Goal: Task Accomplishment & Management: Manage account settings

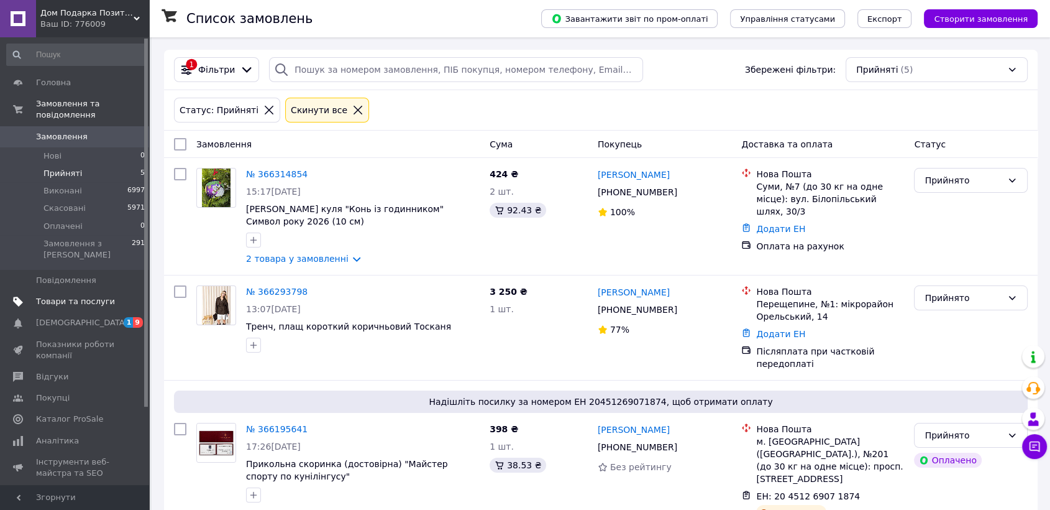
click at [72, 296] on span "Товари та послуги" at bounding box center [75, 301] width 79 height 11
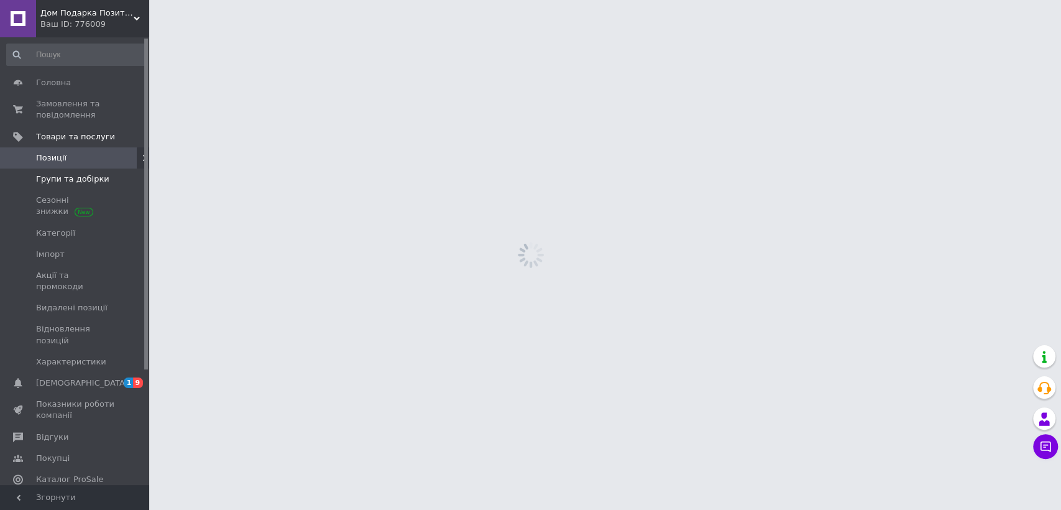
click at [70, 180] on span "Групи та добірки" at bounding box center [72, 178] width 73 height 11
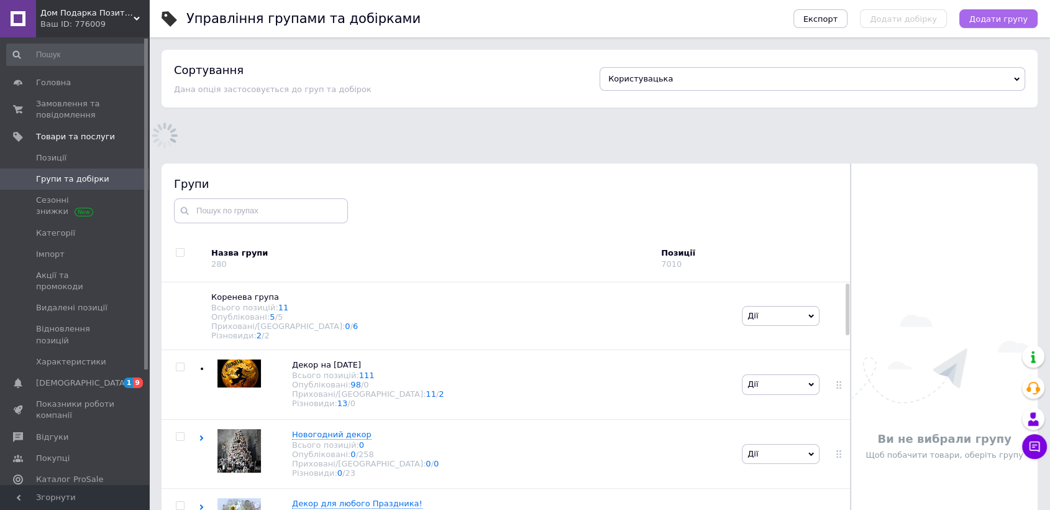
click at [981, 14] on span "Додати групу" at bounding box center [999, 18] width 58 height 9
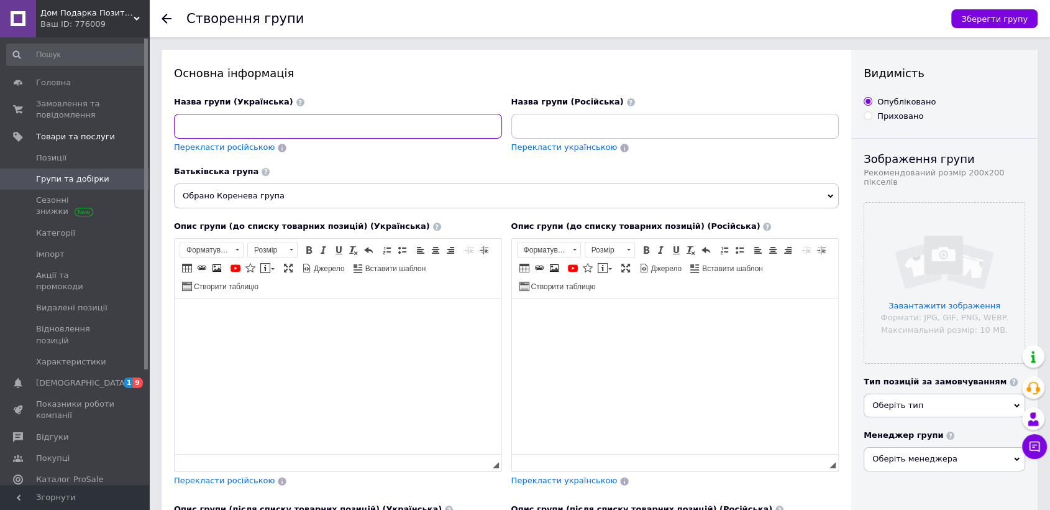
click at [225, 126] on input at bounding box center [338, 126] width 328 height 25
paste input "Кришталеве сяйво"
type input "Кришталеве сяйво"
click at [214, 312] on body "Редактор, 9851D4BF-D864-4A30-AA86-47A7A6A81E88" at bounding box center [338, 317] width 302 height 13
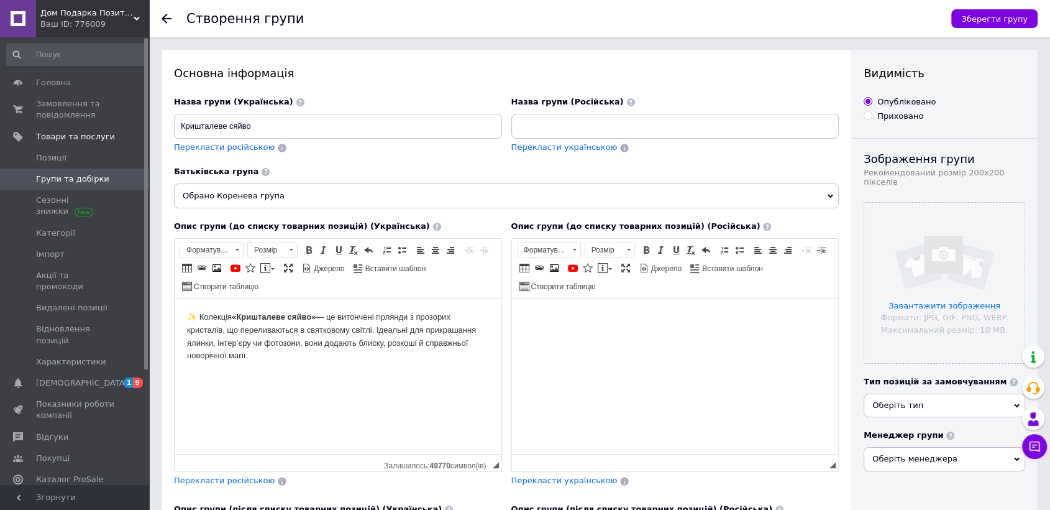
click at [244, 193] on span "Обрано Коренева група" at bounding box center [506, 195] width 665 height 25
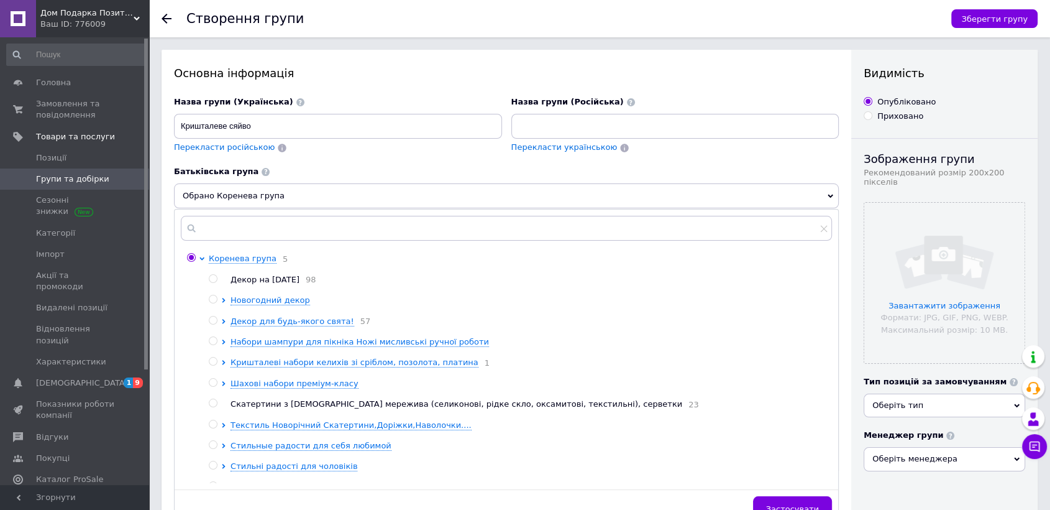
click at [214, 301] on input "radio" at bounding box center [213, 299] width 8 height 8
radio input "true"
radio input "false"
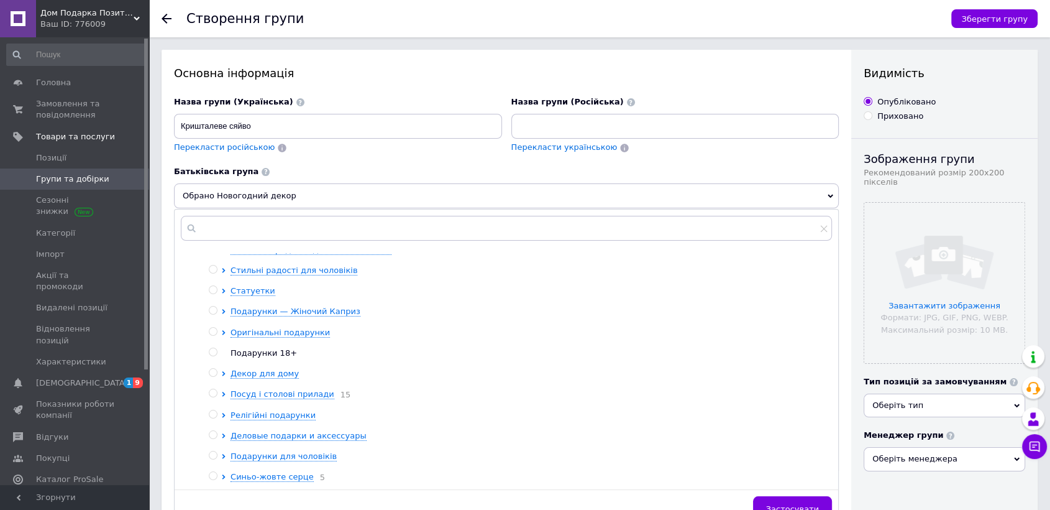
scroll to position [201, 0]
click at [807, 504] on span "Застосувати" at bounding box center [792, 508] width 53 height 9
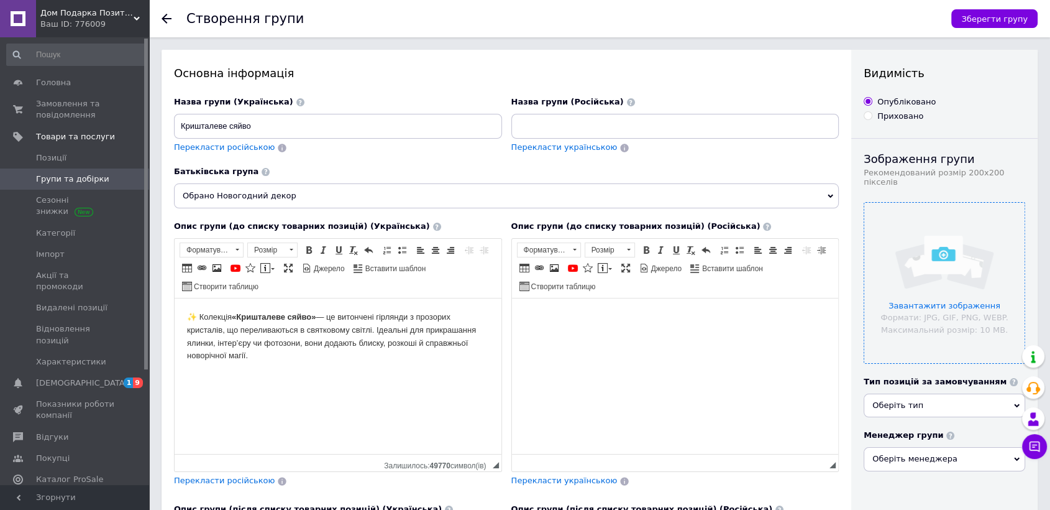
click at [969, 283] on input "file" at bounding box center [945, 283] width 160 height 160
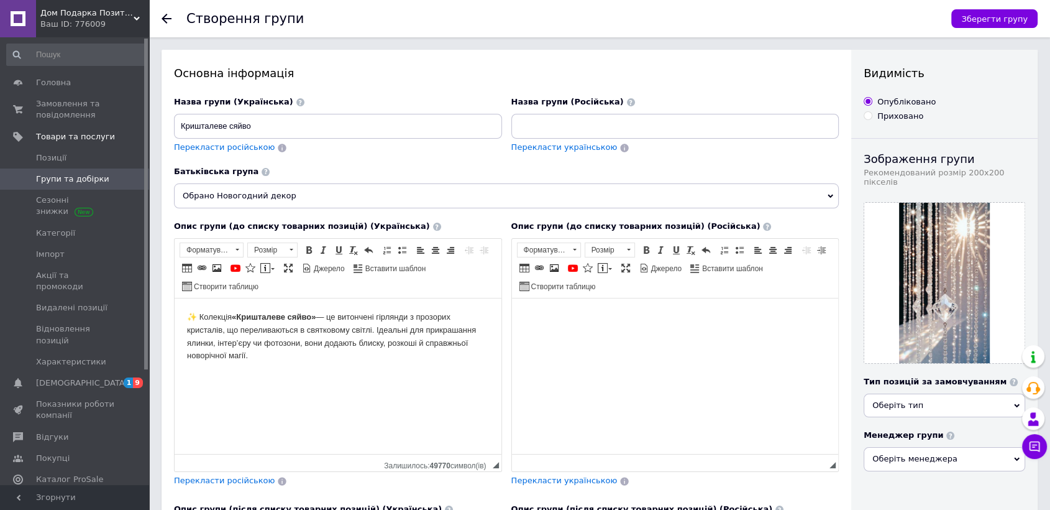
click at [953, 399] on span "Оберіть тип" at bounding box center [945, 405] width 162 height 24
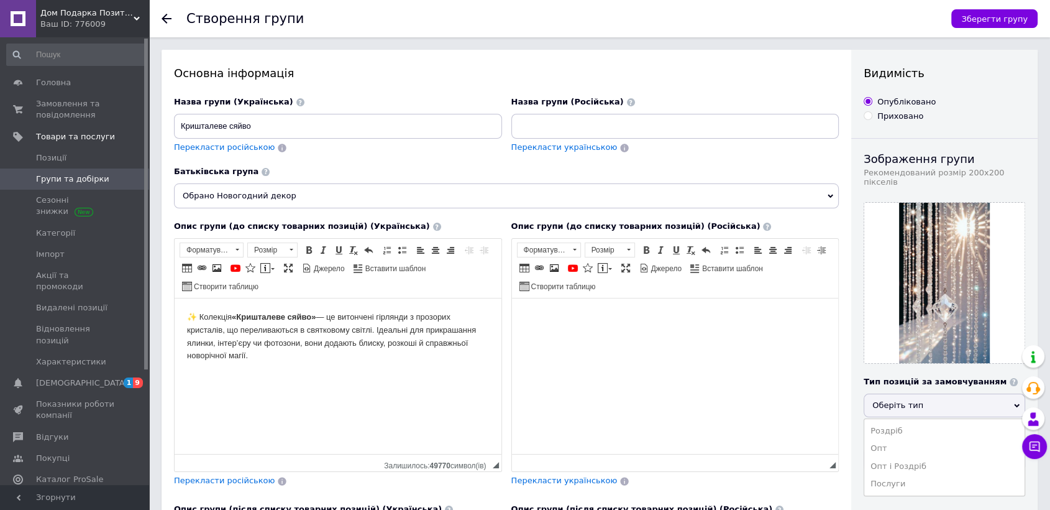
click at [894, 423] on li "Роздріб" at bounding box center [945, 430] width 160 height 17
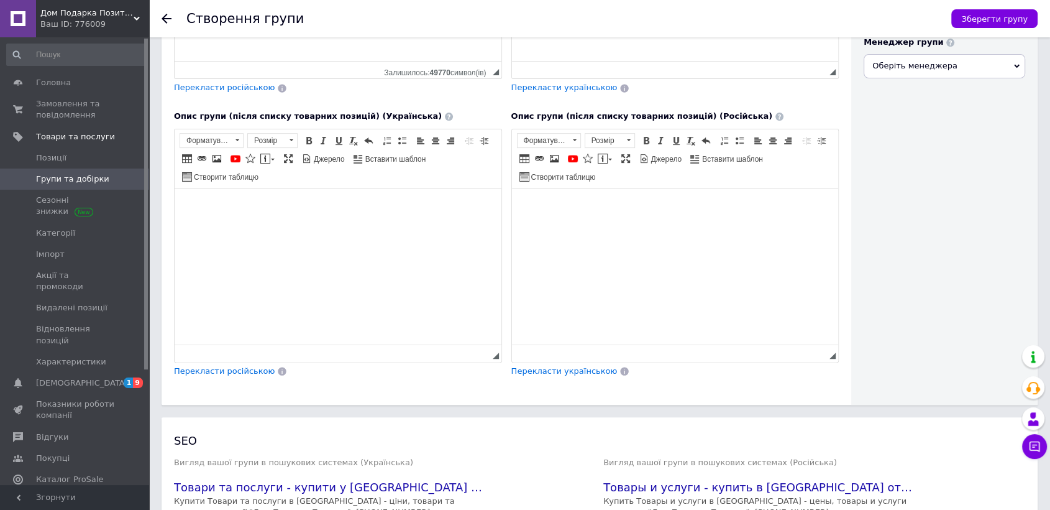
scroll to position [502, 0]
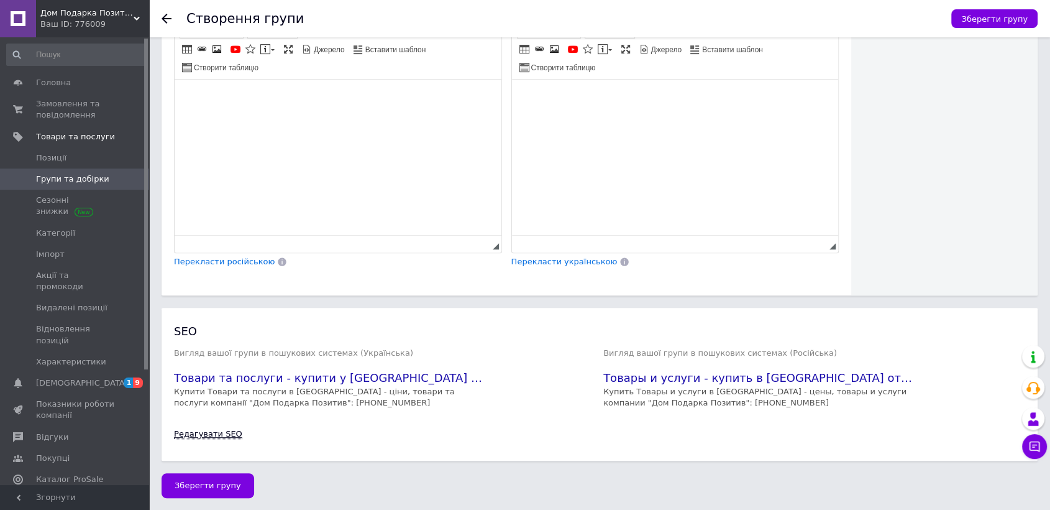
click at [208, 439] on link "Редагувати SEO" at bounding box center [208, 434] width 68 height 10
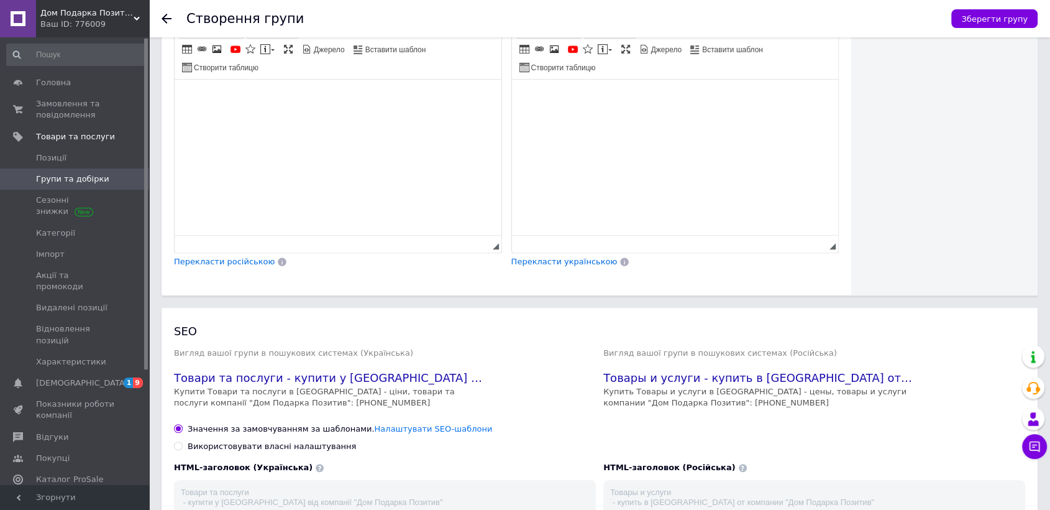
click at [184, 444] on label "Використовувати власні налаштування" at bounding box center [265, 446] width 182 height 11
click at [182, 444] on input "Використовувати власні налаштування" at bounding box center [178, 445] width 8 height 8
radio input "true"
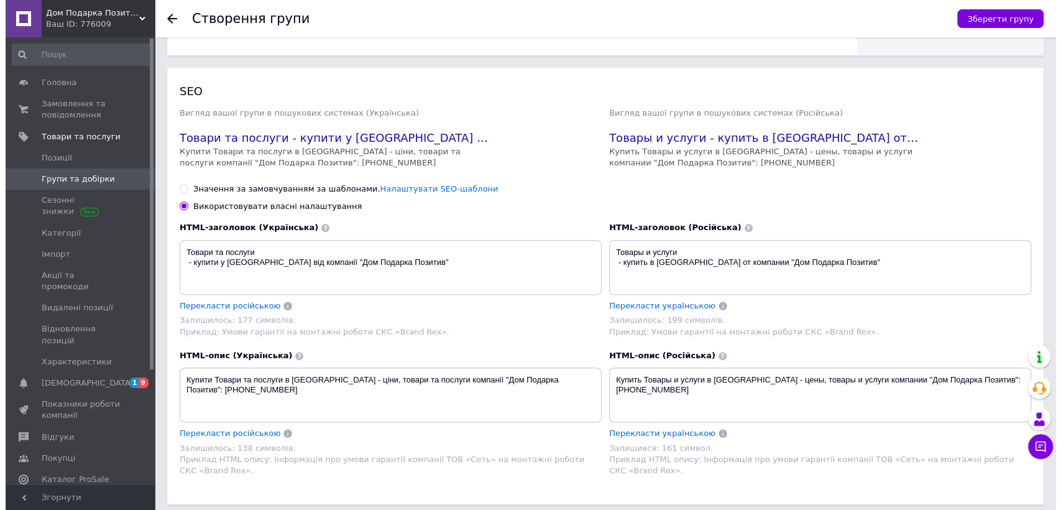
scroll to position [773, 0]
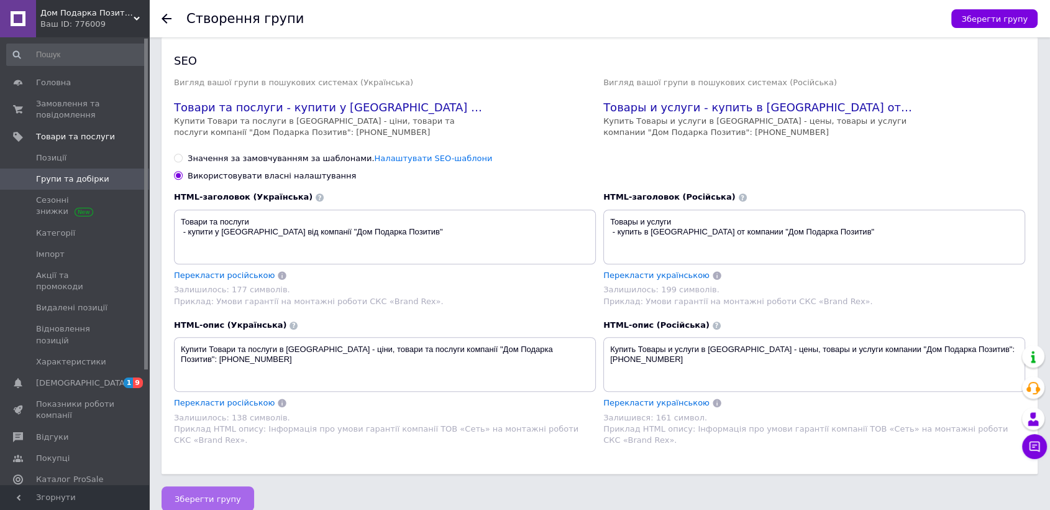
click at [202, 494] on span "Зберегти групу" at bounding box center [208, 498] width 67 height 9
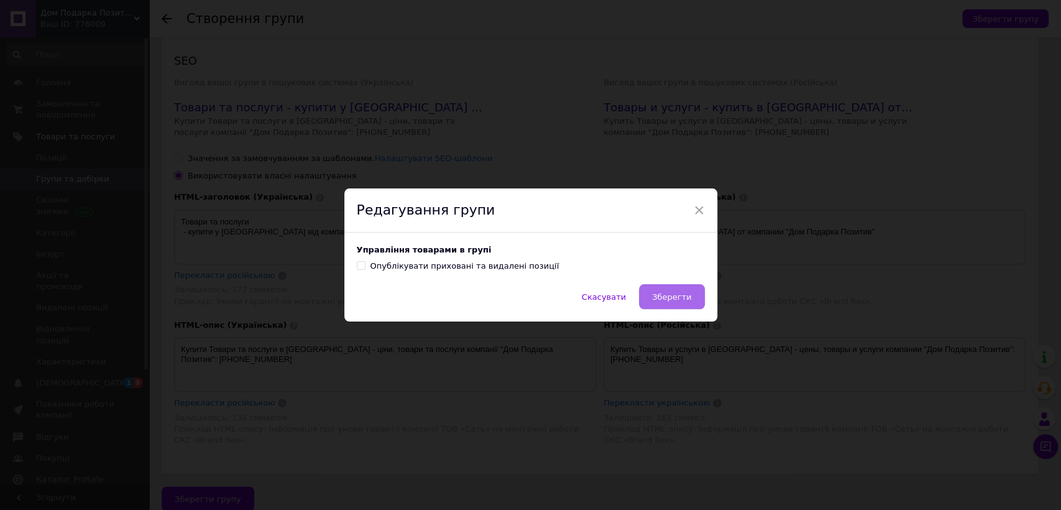
click at [672, 301] on span "Зберегти" at bounding box center [671, 296] width 39 height 9
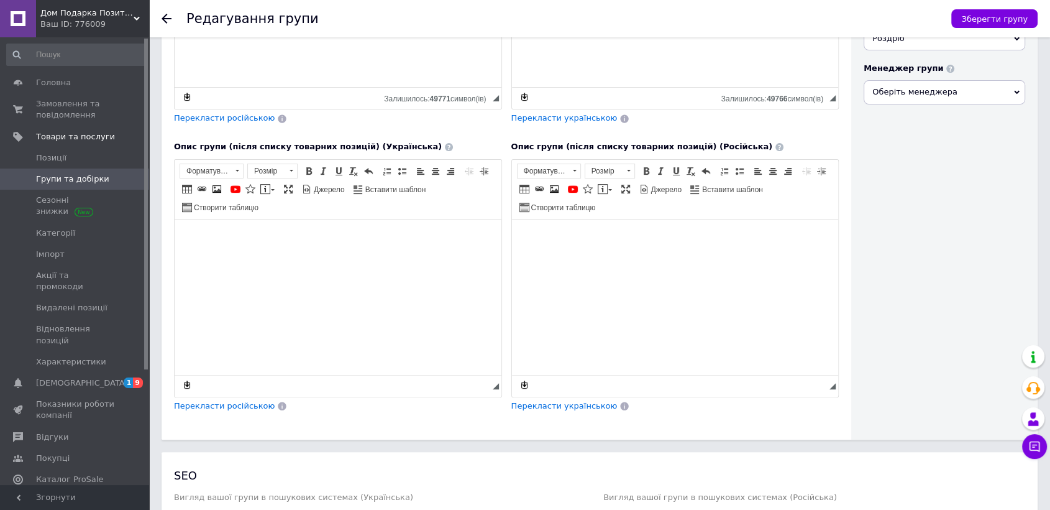
scroll to position [483, 0]
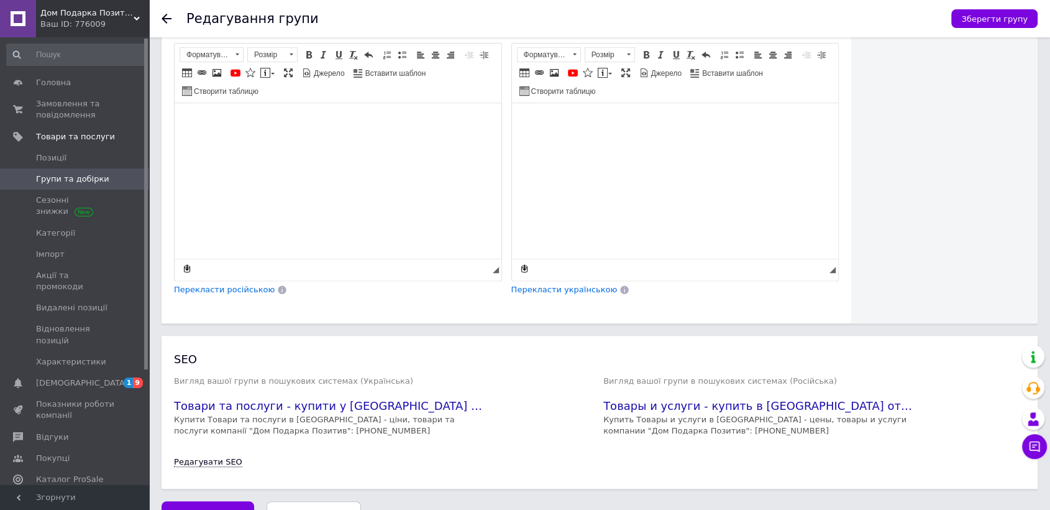
click at [223, 459] on link "Редагувати SEO" at bounding box center [208, 462] width 68 height 10
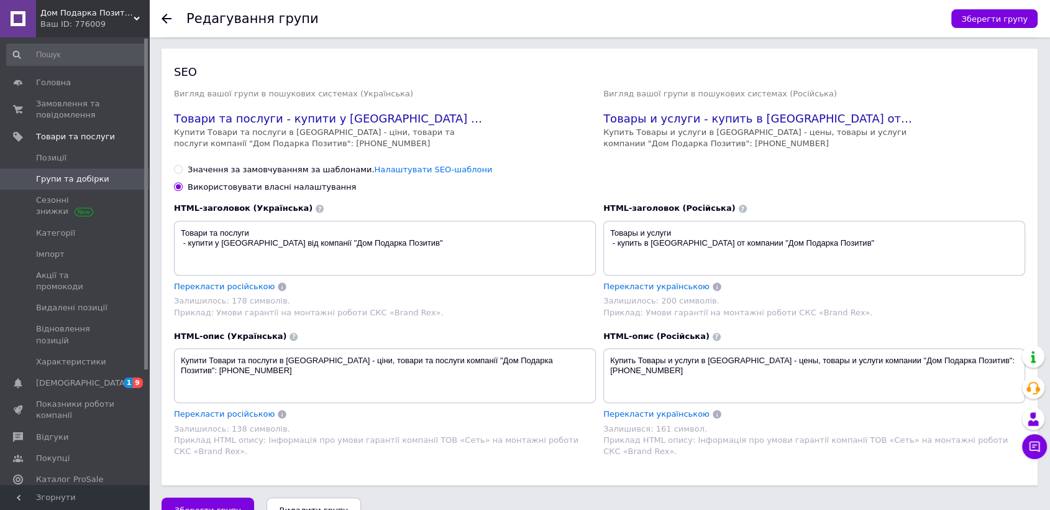
scroll to position [782, 0]
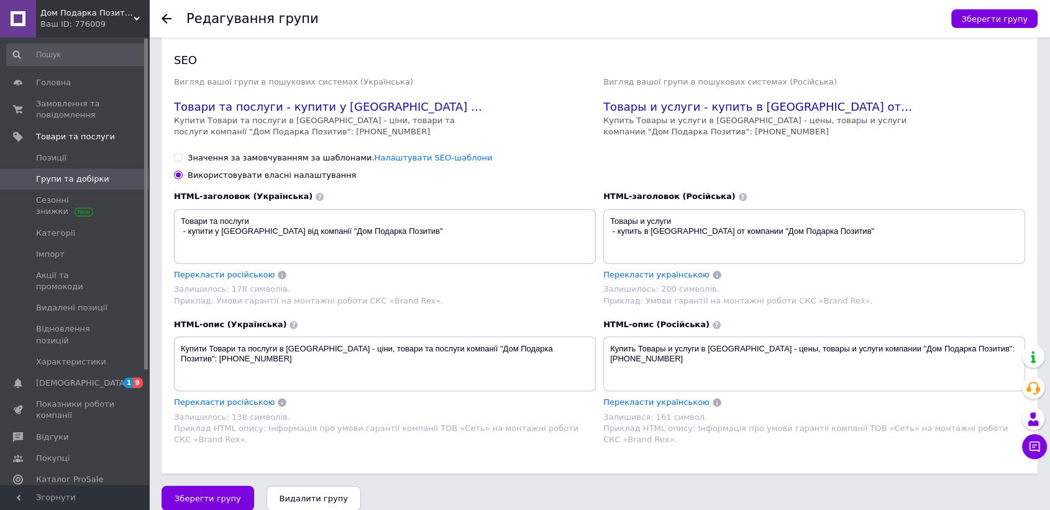
click at [62, 180] on span "Групи та добірки" at bounding box center [72, 178] width 73 height 11
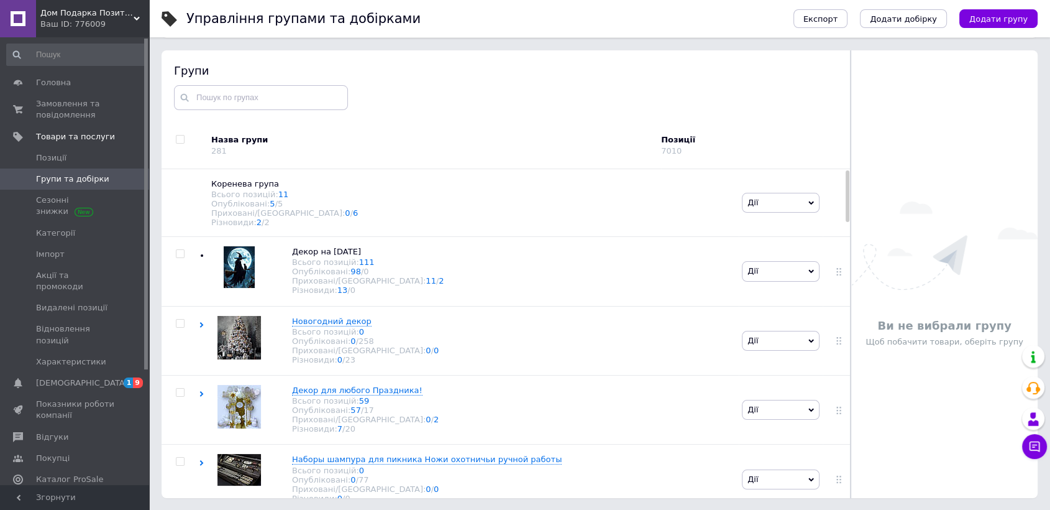
scroll to position [70, 0]
click at [204, 327] on icon at bounding box center [202, 324] width 6 height 6
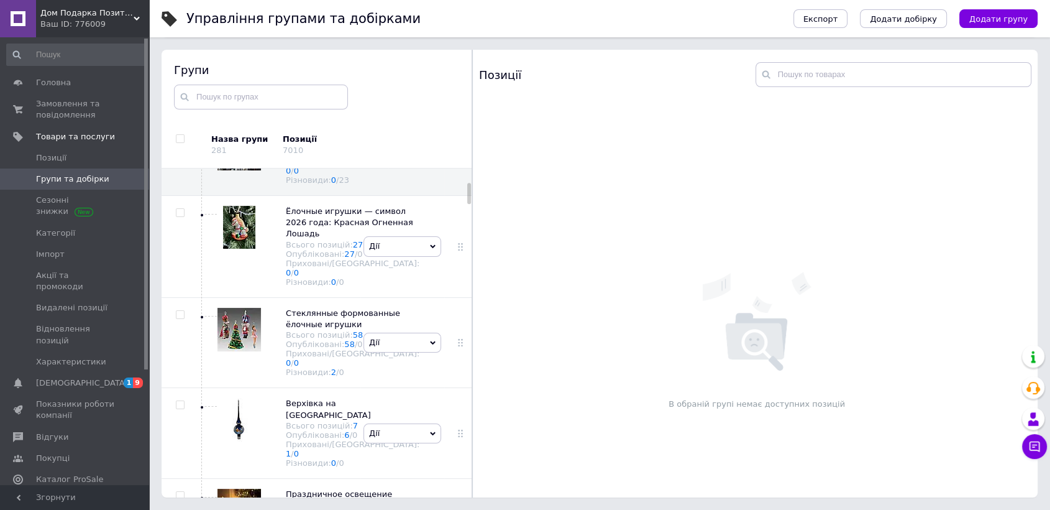
scroll to position [0, 0]
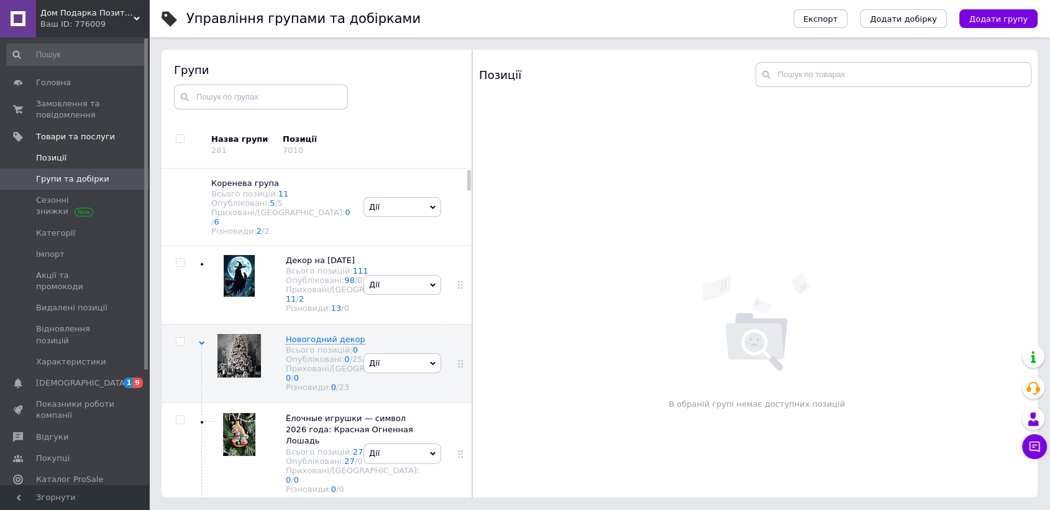
click at [48, 156] on span "Позиції" at bounding box center [51, 157] width 30 height 11
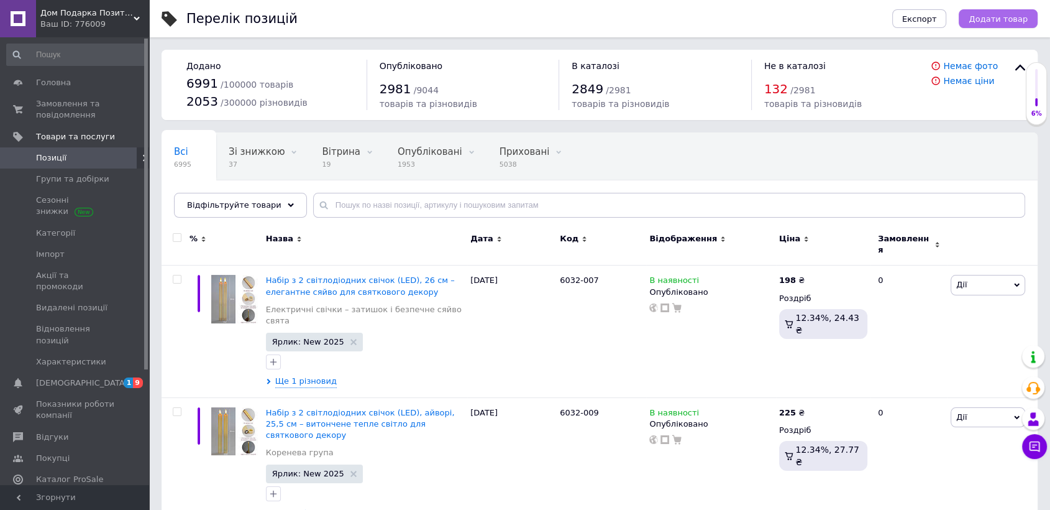
click at [1005, 21] on span "Додати товар" at bounding box center [998, 18] width 59 height 9
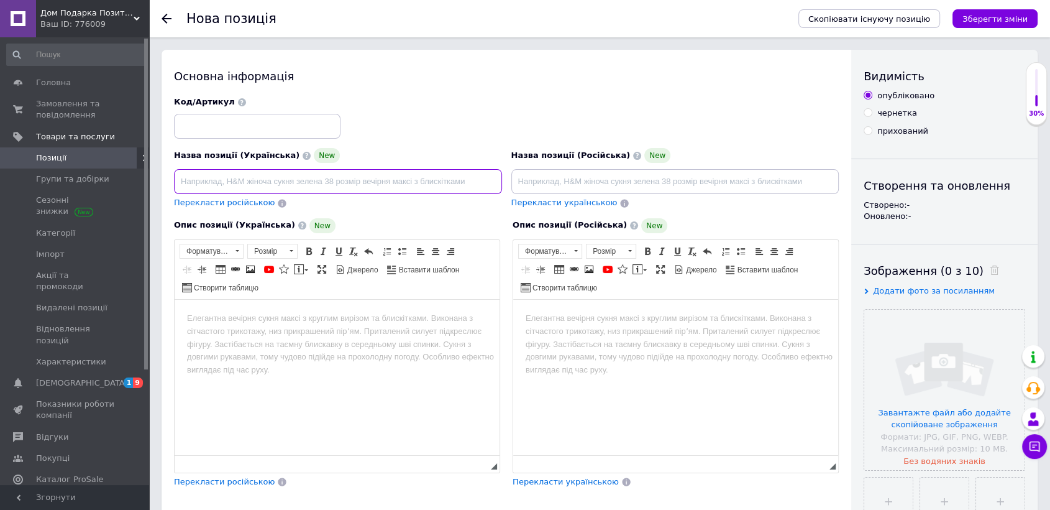
click at [259, 179] on input at bounding box center [338, 181] width 328 height 25
paste input "Гірлянда з кристалів, прозора з переливами, 15 м"
type input "Гірлянда з кристалів, прозора з переливами, 15 м"
drag, startPoint x: 340, startPoint y: 173, endPoint x: 94, endPoint y: 180, distance: 246.2
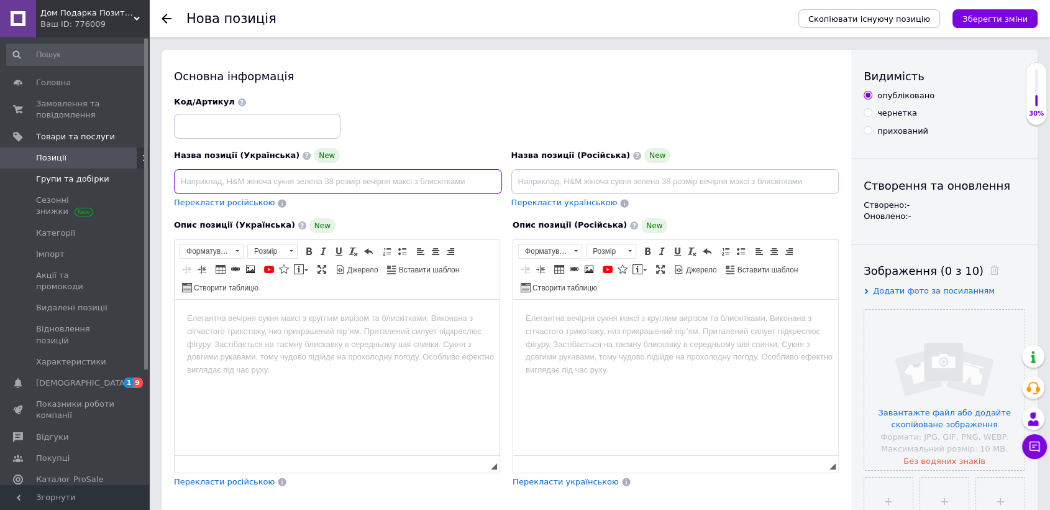
paste input "Гірлянда з кристалів, прозора з переливами, 15 м – святковий блиск і витонченіс…"
click at [306, 305] on html at bounding box center [337, 319] width 325 height 38
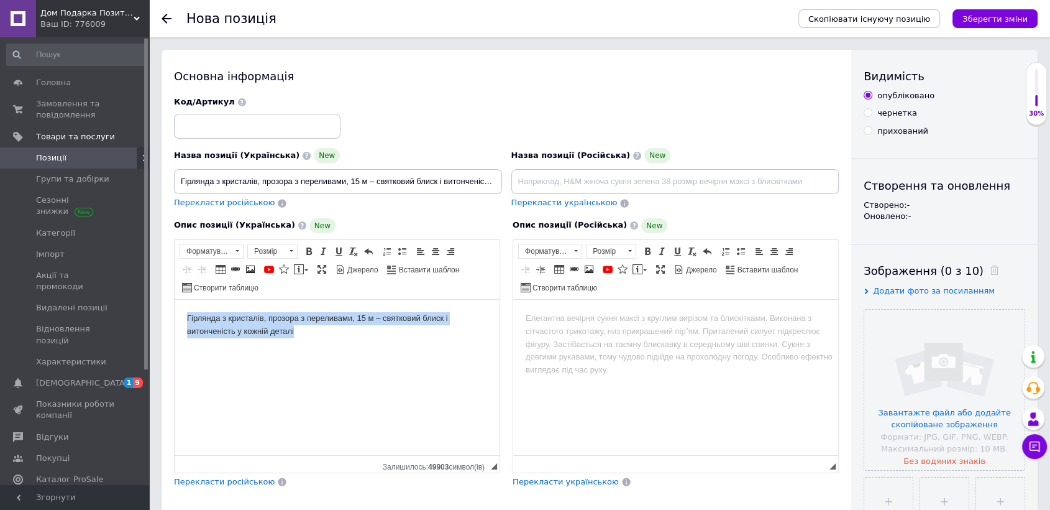
drag, startPoint x: 293, startPoint y: 336, endPoint x: 150, endPoint y: 318, distance: 144.2
click at [175, 318] on html "Гірлянда з кристалів, прозора з переливами, 15 м – святковий блиск і витонченіс…" at bounding box center [337, 325] width 325 height 51
click at [238, 250] on span at bounding box center [238, 251] width 4 height 2
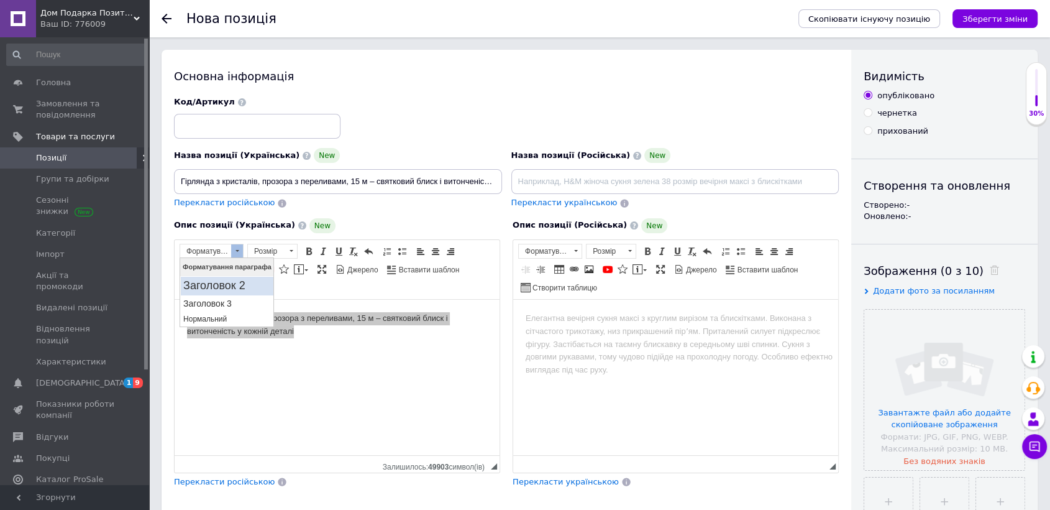
click at [231, 283] on h2 "Заголовок 2" at bounding box center [227, 286] width 88 height 14
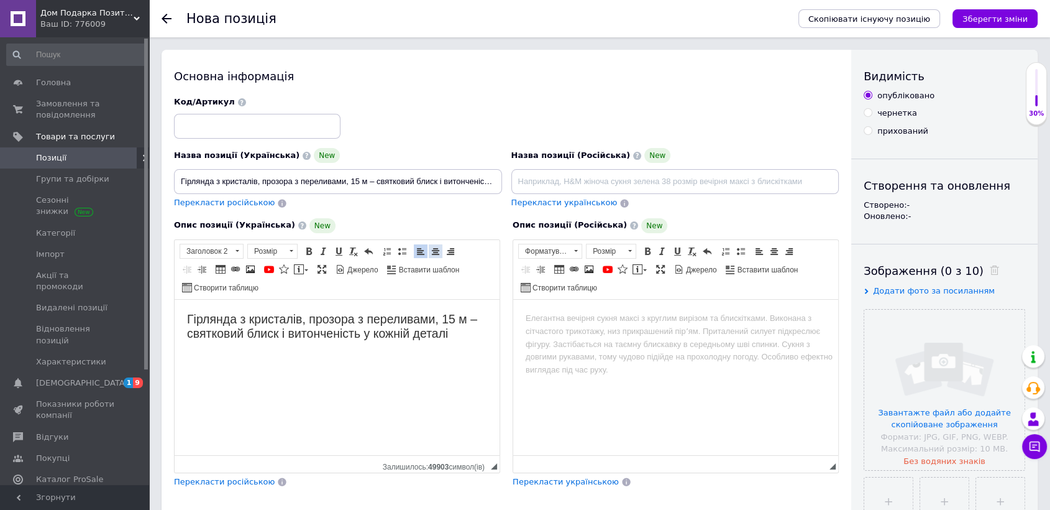
click at [434, 249] on span at bounding box center [436, 251] width 10 height 10
click at [305, 255] on span at bounding box center [309, 251] width 10 height 10
click at [336, 368] on html "Гірлянда з кристалів, прозора з переливами, 15 м – святковий блиск і витонченіс…" at bounding box center [337, 334] width 325 height 68
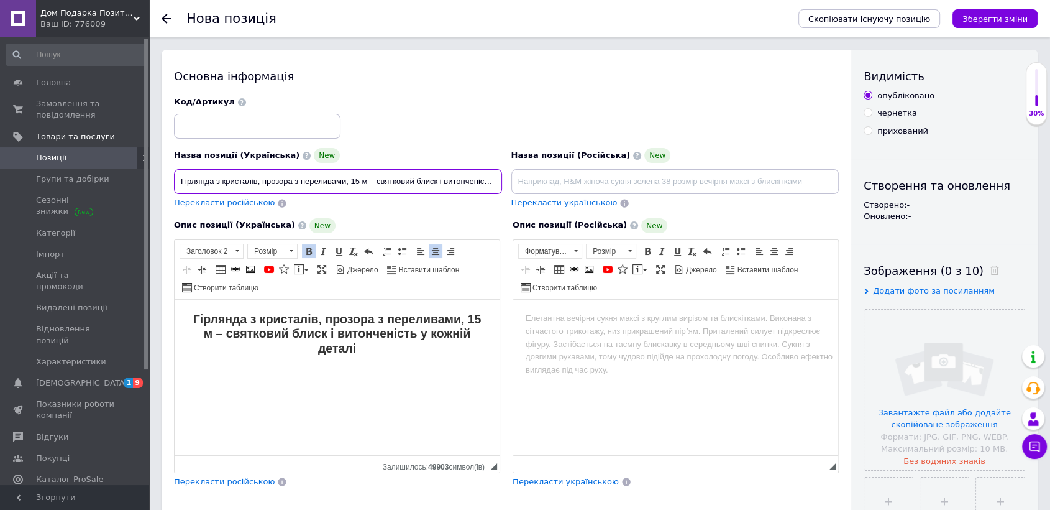
scroll to position [0, 56]
drag, startPoint x: 368, startPoint y: 181, endPoint x: 554, endPoint y: 180, distance: 186.5
click at [554, 180] on div "Назва позиції (Українська) New Гірлянда з кристалів, прозора з переливами, 15 м…" at bounding box center [507, 153] width 674 height 122
type input "Гірлянда з кристалів, прозора з переливами, 15 м"
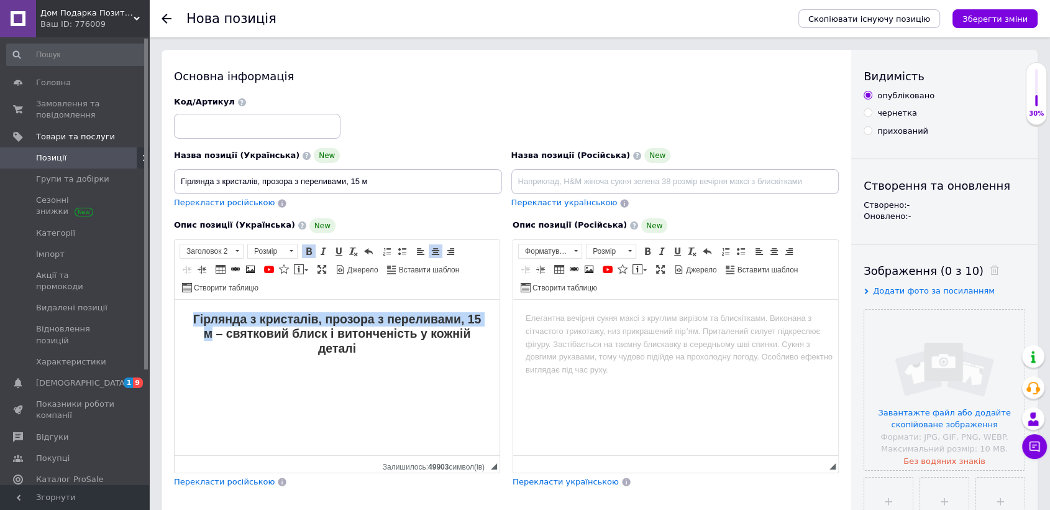
drag, startPoint x: 177, startPoint y: 318, endPoint x: 556, endPoint y: 324, distance: 379.2
click at [500, 324] on html "Гірлянда з кристалів, прозора з переливами, 15 м – святковий блиск і витонченіс…" at bounding box center [337, 334] width 325 height 68
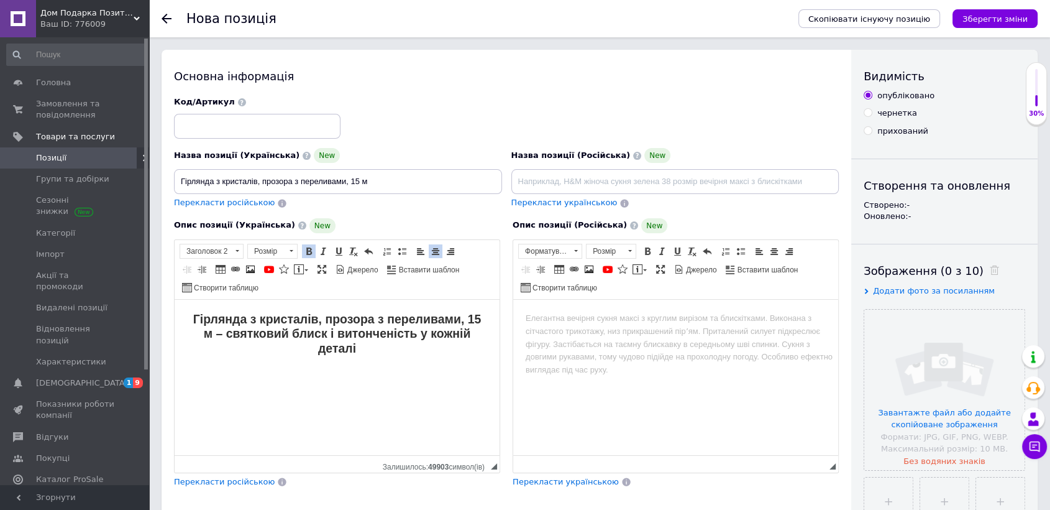
click at [386, 368] on html "Гірлянда з кристалів, прозора з переливами, 15 м – святковий блиск і витонченіс…" at bounding box center [337, 334] width 325 height 68
drag, startPoint x: 489, startPoint y: 339, endPoint x: 189, endPoint y: 336, distance: 299.6
click at [189, 336] on html "Гірлянда з кристалів, прозора з переливами, 15 м – святковий блиск і витонченіс…" at bounding box center [337, 334] width 325 height 68
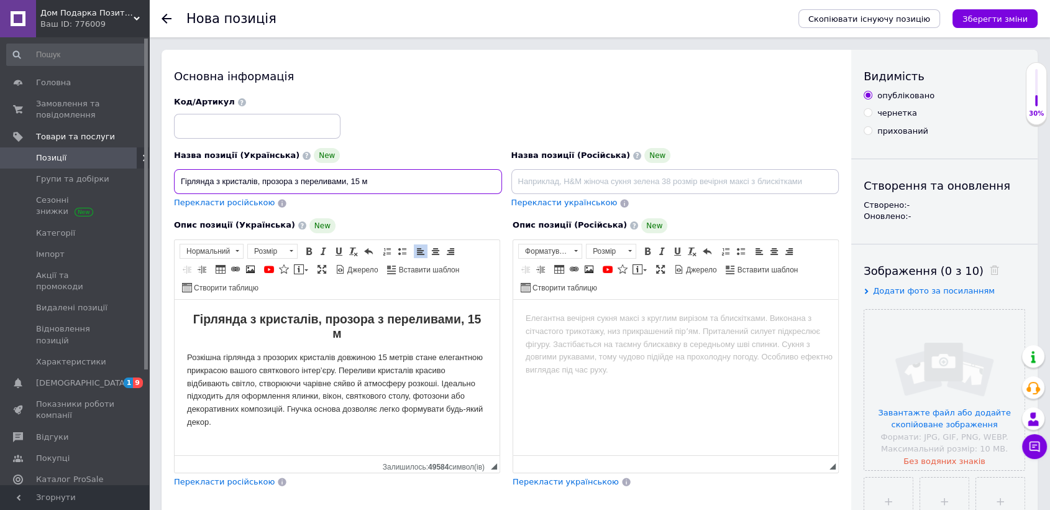
drag, startPoint x: 370, startPoint y: 182, endPoint x: 180, endPoint y: 180, distance: 189.6
click at [173, 179] on div "Назва позиції (Українська) New Гірлянда з кристалів, прозора з переливами, 15 м…" at bounding box center [338, 179] width 337 height 70
drag, startPoint x: 592, startPoint y: 183, endPoint x: 589, endPoint y: 178, distance: 6.4
click at [592, 182] on input at bounding box center [676, 181] width 328 height 25
click at [450, 165] on div "Назва позиції (Українська) New Гірлянда з кристалів, прозора з переливами, 15 м" at bounding box center [338, 171] width 328 height 46
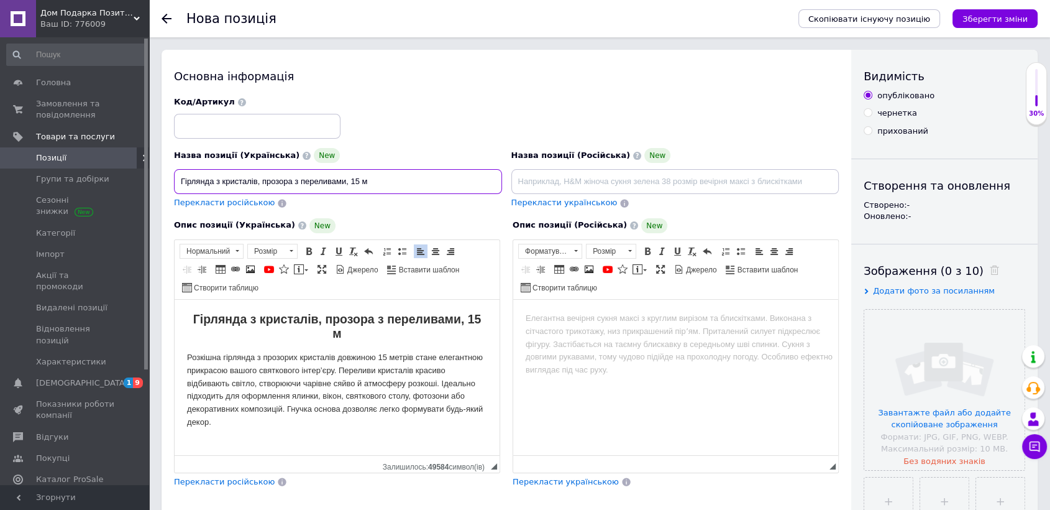
drag, startPoint x: 385, startPoint y: 179, endPoint x: 189, endPoint y: 188, distance: 196.0
click at [953, 376] on input "file" at bounding box center [945, 390] width 160 height 160
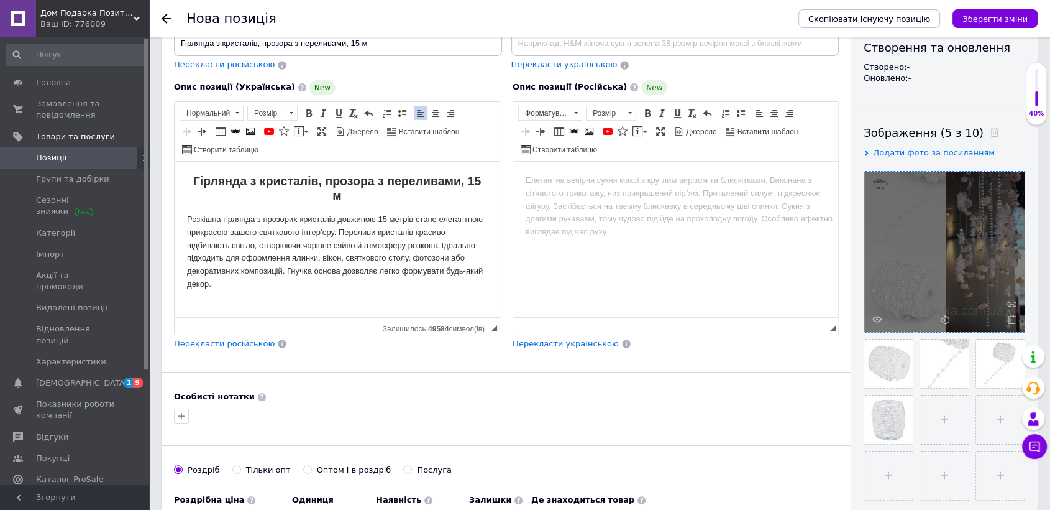
scroll to position [345, 0]
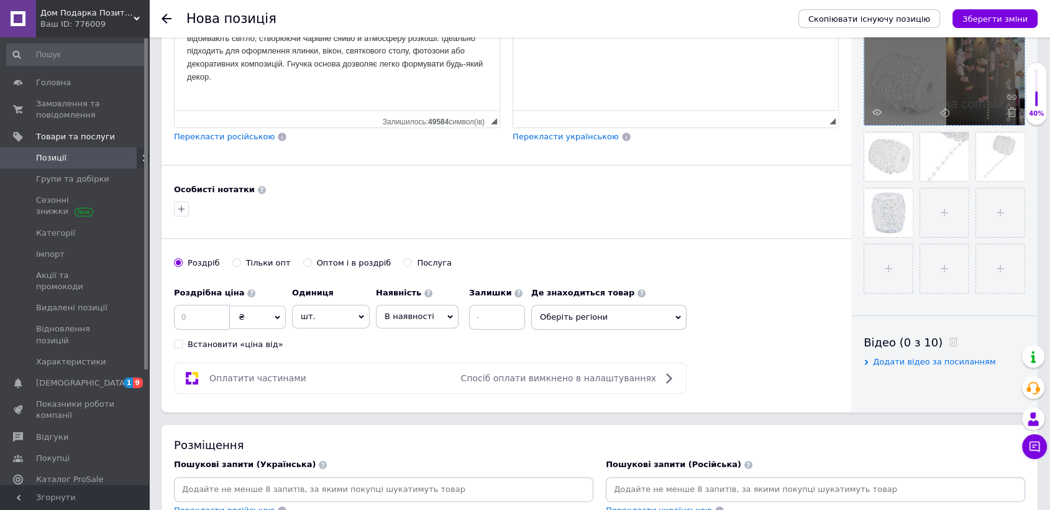
click at [203, 301] on div "Роздрібна ціна ₴ $ EUR CHF GBP ¥ PLN ₸ MDL HUF KGS CNY TRY KRW lei Встановити «…" at bounding box center [230, 315] width 112 height 69
click at [206, 310] on input at bounding box center [202, 317] width 56 height 25
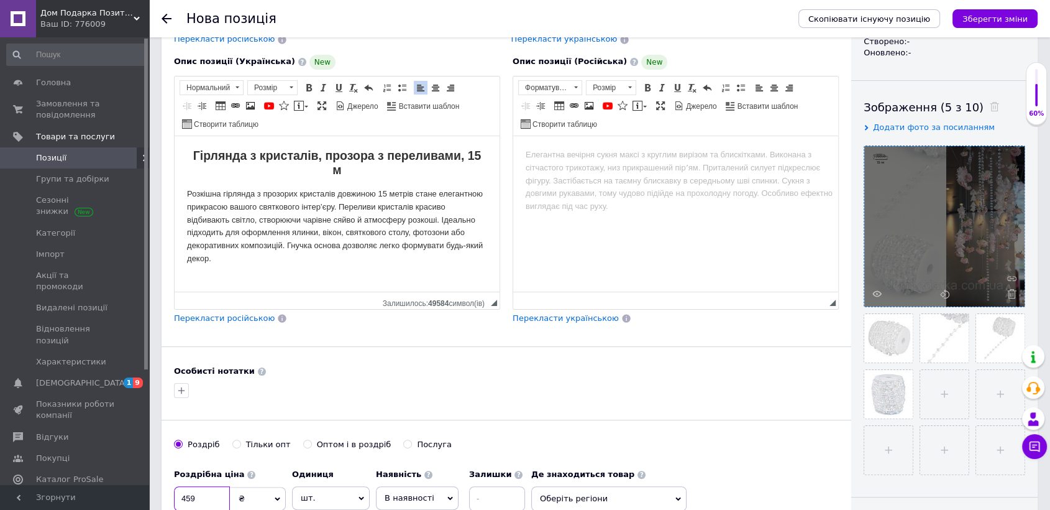
scroll to position [0, 0]
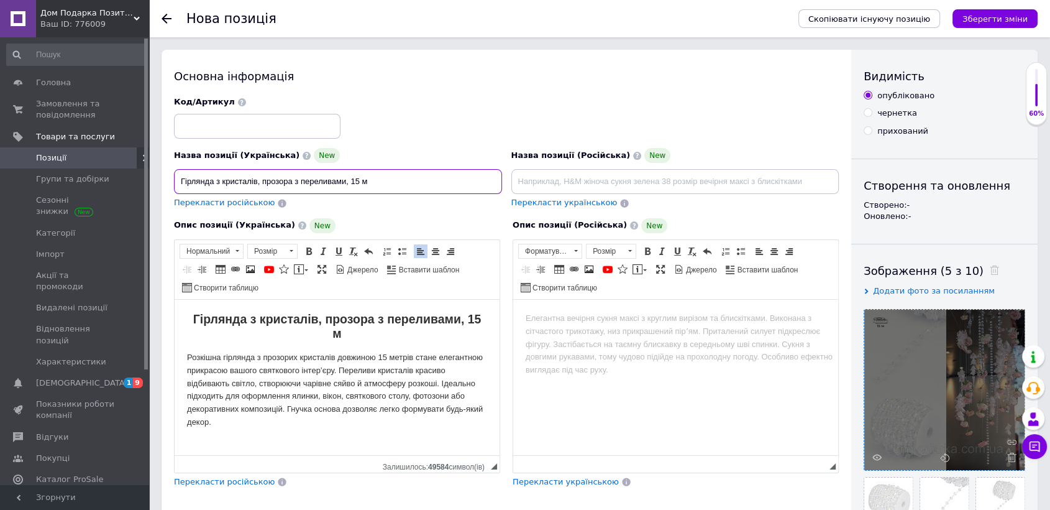
drag, startPoint x: 382, startPoint y: 170, endPoint x: 174, endPoint y: 186, distance: 208.2
click at [174, 186] on input "Гірлянда з кристалів, прозора з переливами, 15 м" at bounding box center [338, 181] width 328 height 25
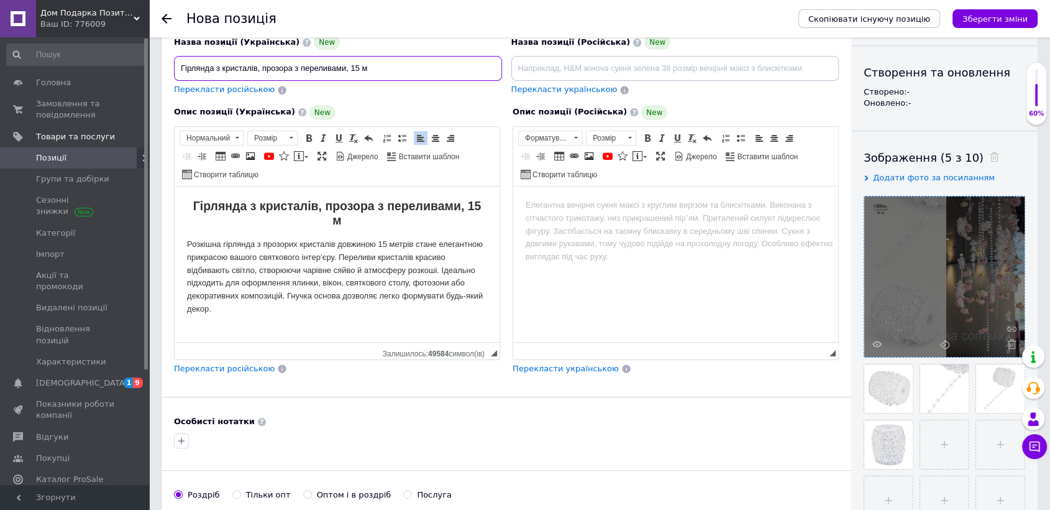
scroll to position [276, 0]
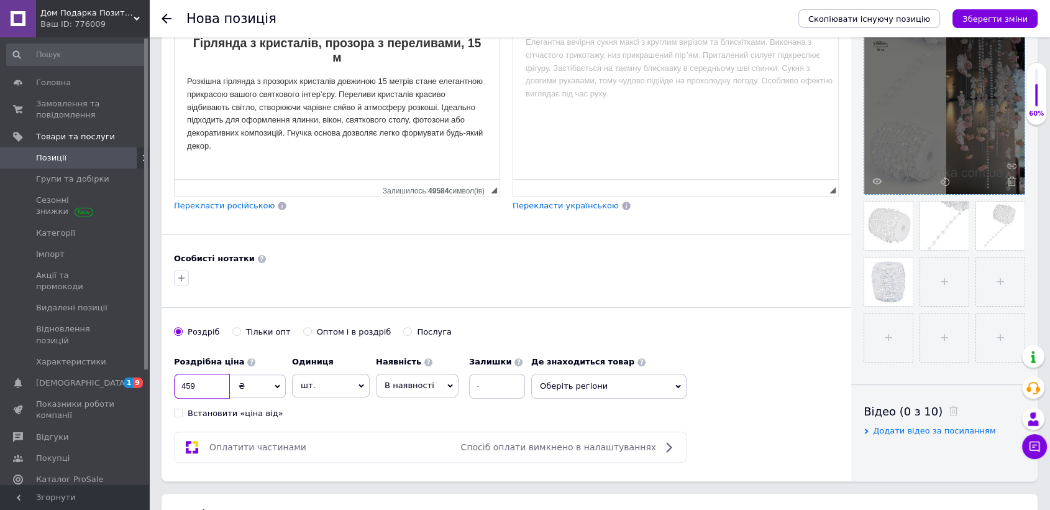
click at [203, 379] on input "459" at bounding box center [202, 386] width 56 height 25
type input "4"
type input "399"
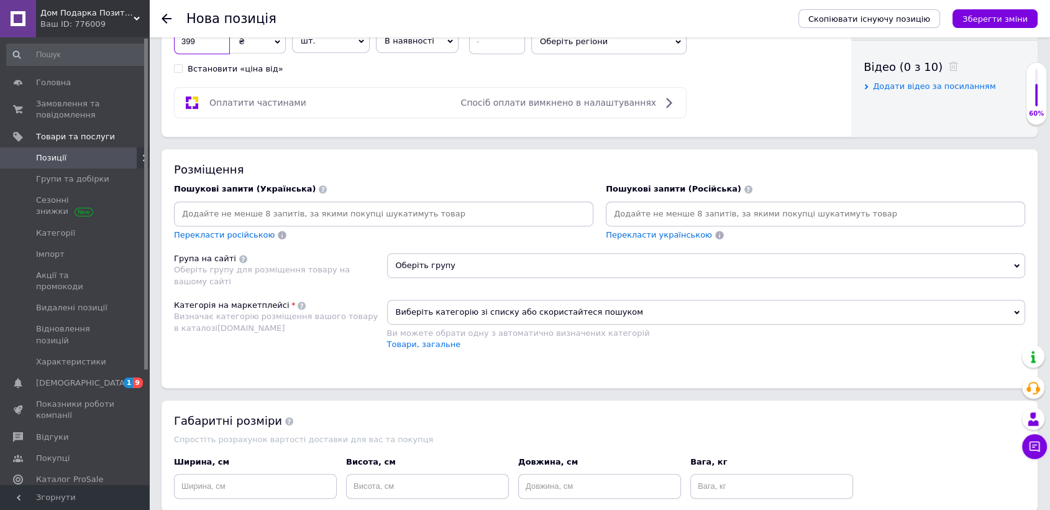
scroll to position [622, 0]
click at [373, 212] on input at bounding box center [384, 212] width 415 height 19
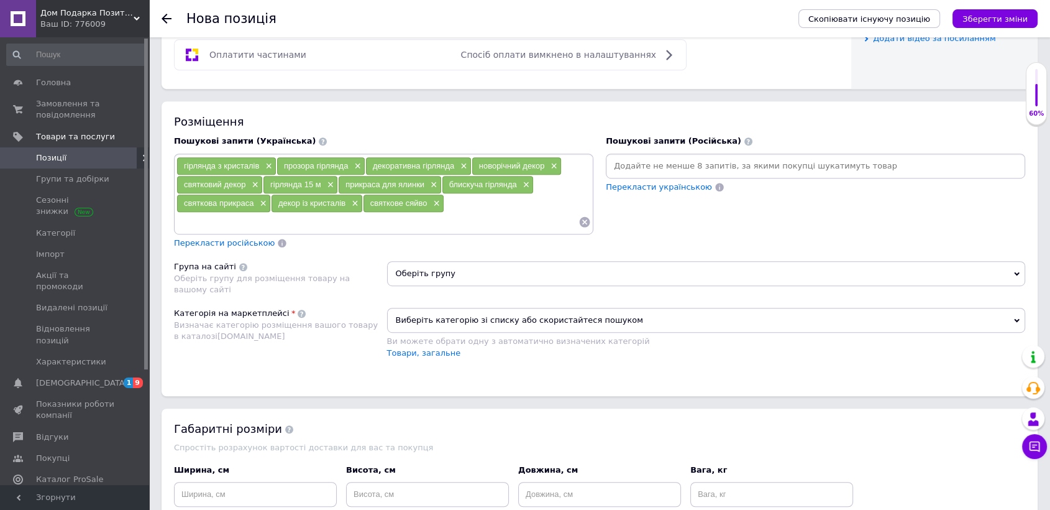
scroll to position [690, 0]
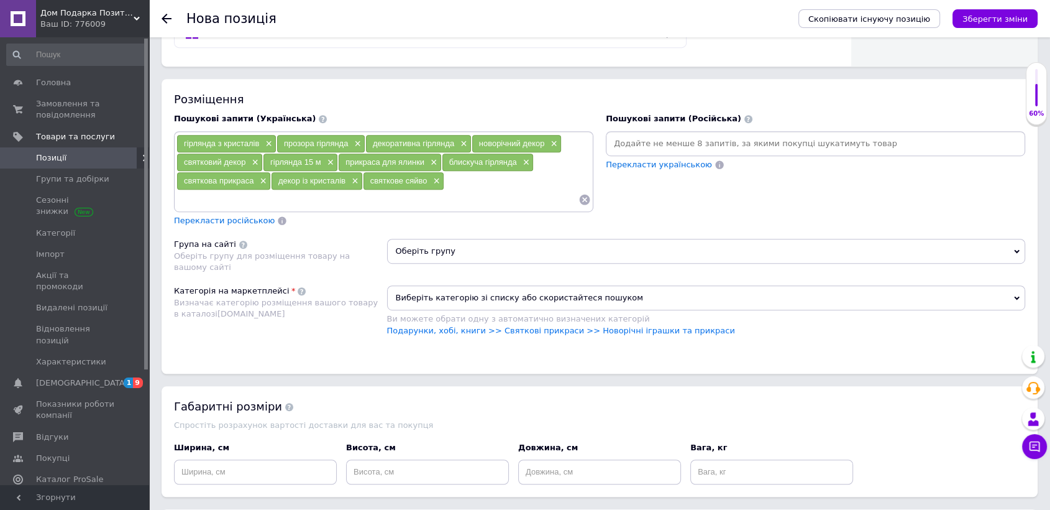
click at [434, 257] on span "Оберіть групу" at bounding box center [706, 251] width 639 height 25
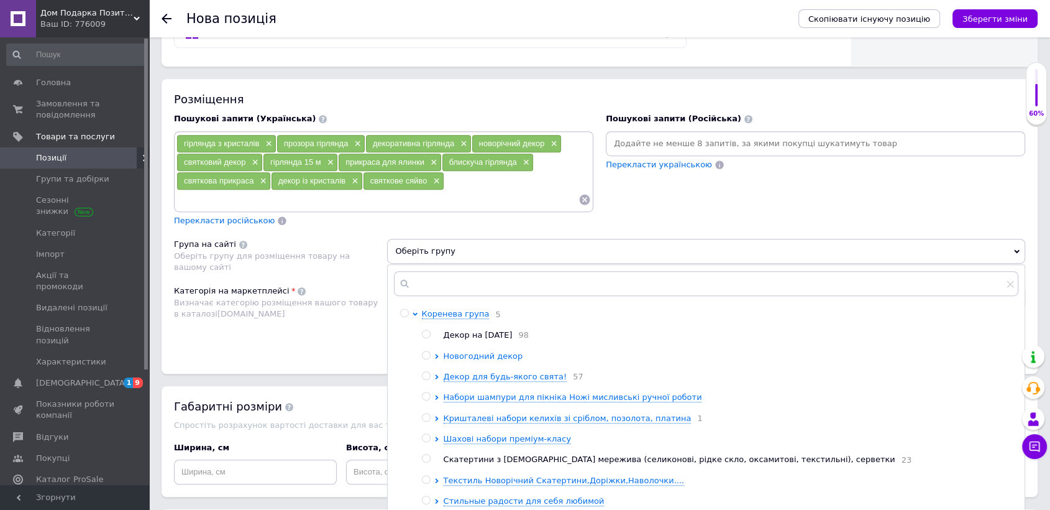
click at [436, 354] on icon at bounding box center [436, 356] width 5 height 5
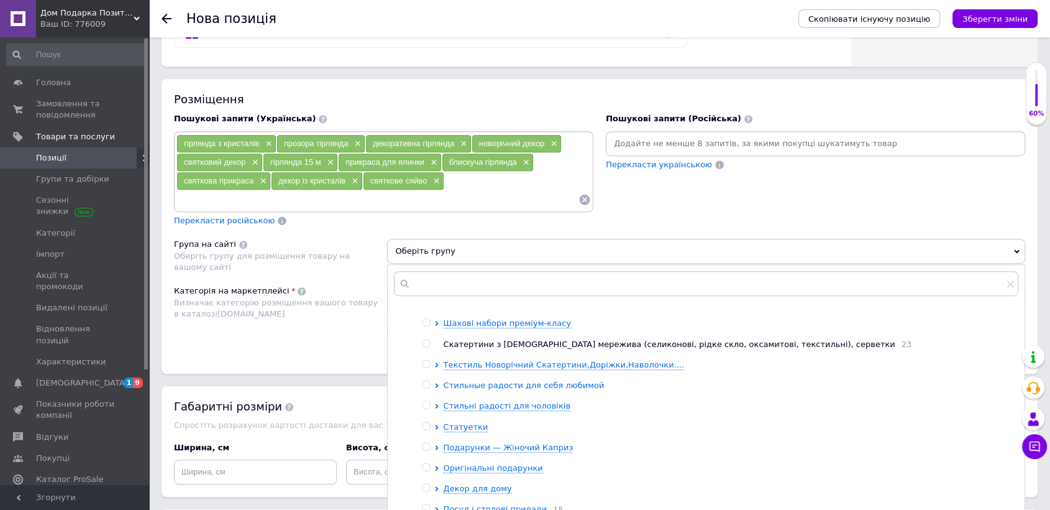
scroll to position [207, 0]
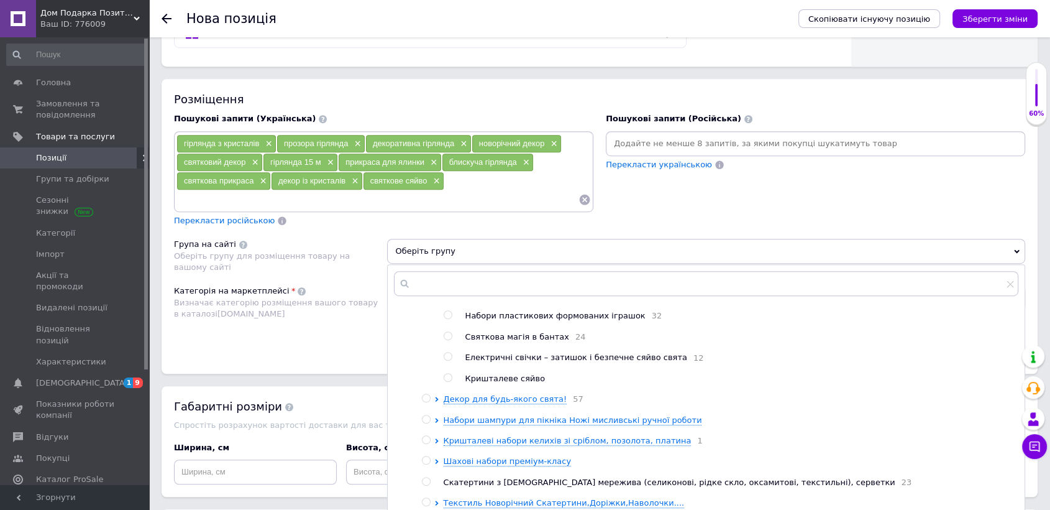
drag, startPoint x: 447, startPoint y: 387, endPoint x: 433, endPoint y: 375, distance: 19.0
click at [447, 382] on input "radio" at bounding box center [448, 378] width 8 height 8
radio input "true"
click at [346, 336] on div "Категорія на маркетплейсі Визначає категорію розміщення вашого товару в каталоз…" at bounding box center [280, 316] width 213 height 63
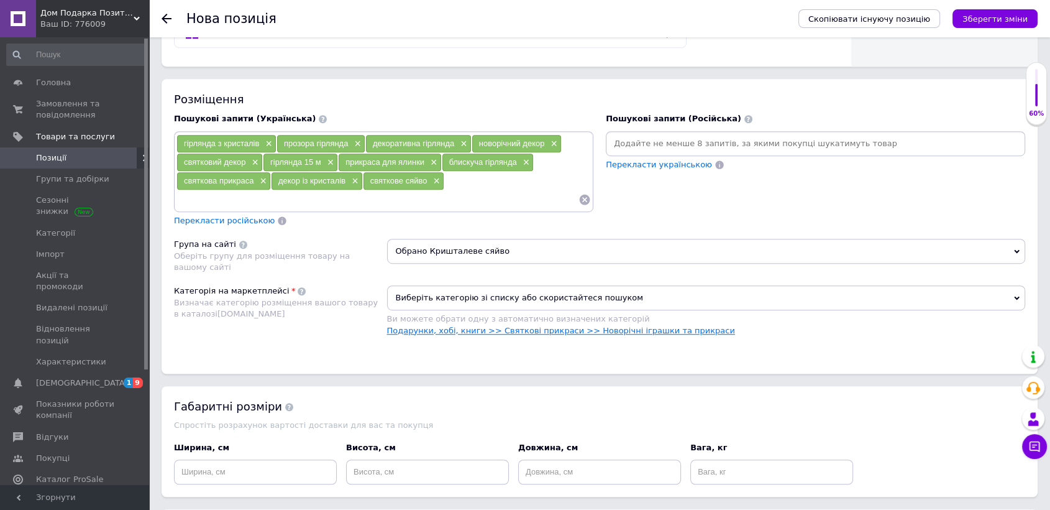
click at [502, 327] on link "Подарунки, хобі, книги >> Cвяткові прикраси >> Новорічні іграшки та прикраси" at bounding box center [561, 330] width 348 height 9
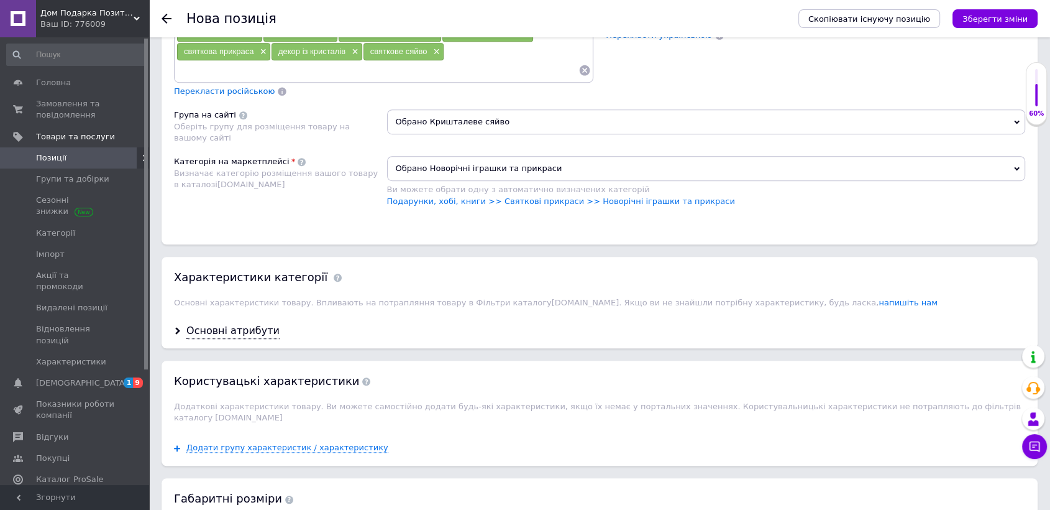
scroll to position [828, 0]
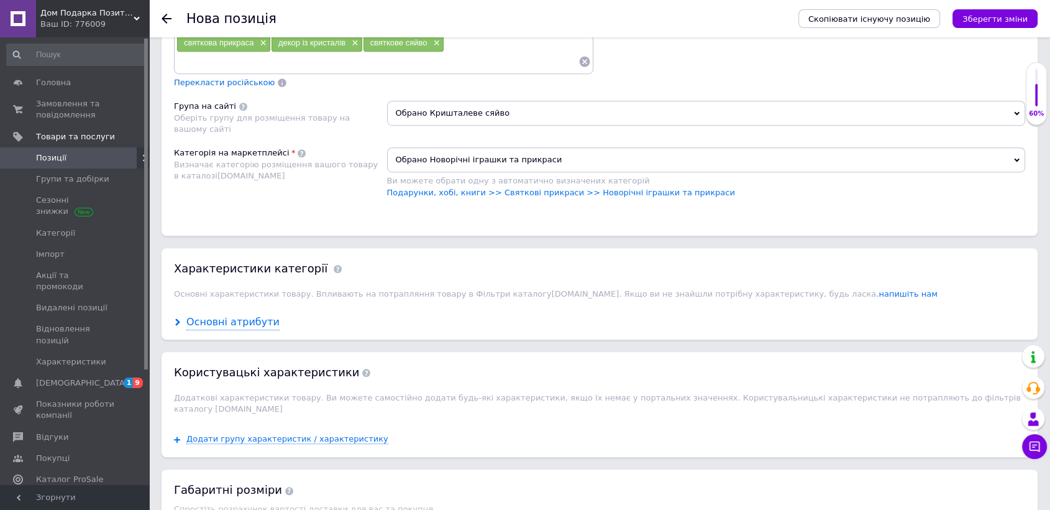
click at [249, 315] on div "Основні атрибути" at bounding box center [232, 322] width 93 height 14
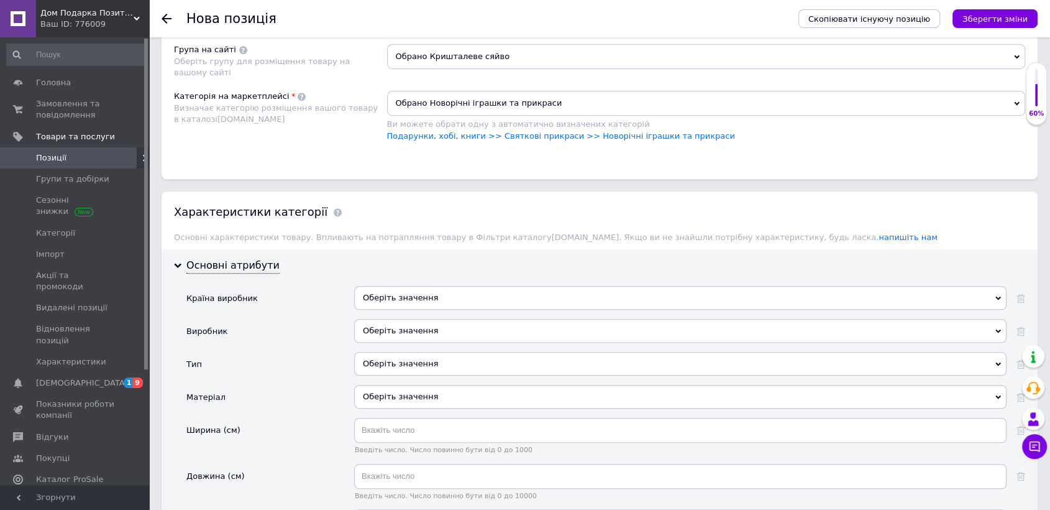
scroll to position [966, 0]
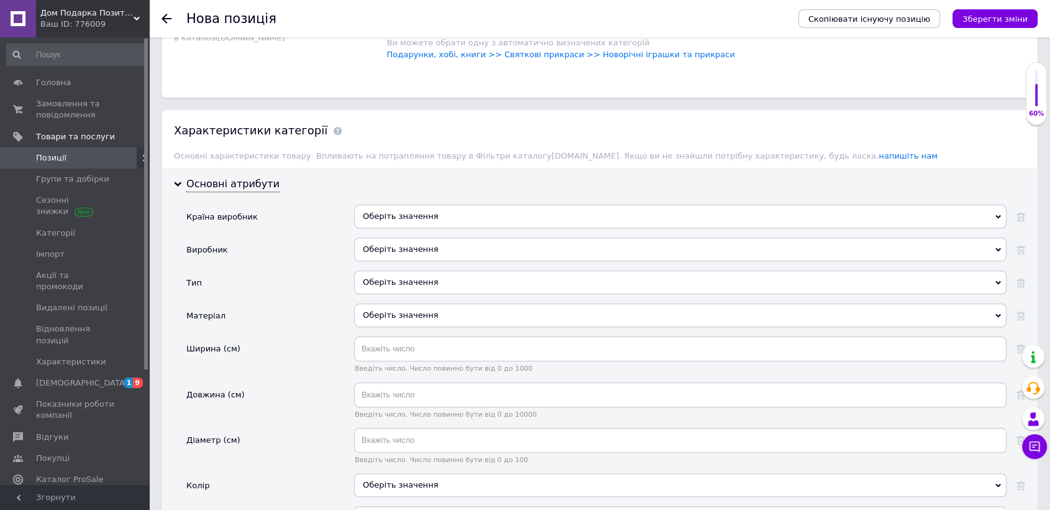
click at [410, 217] on div "Оберіть значення" at bounding box center [680, 216] width 653 height 24
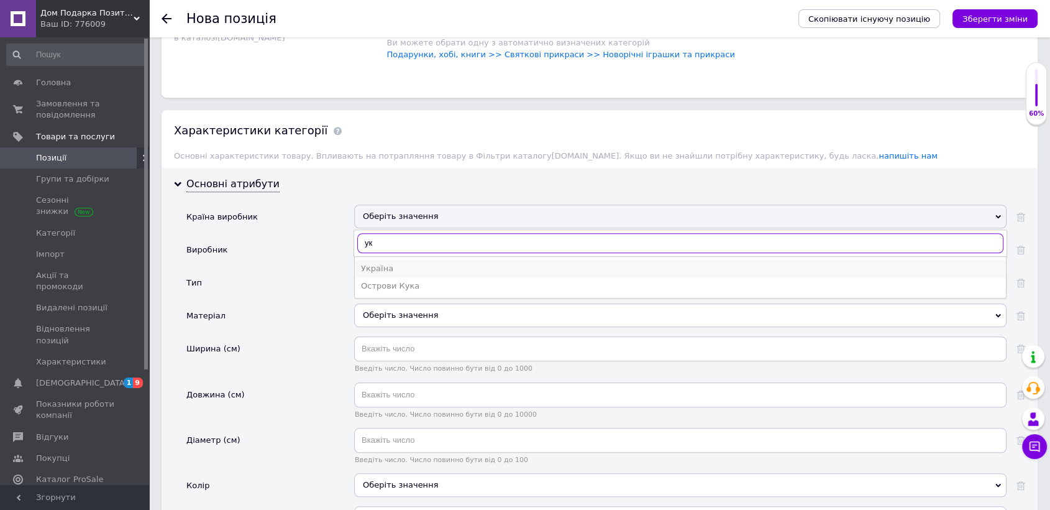
type input "ук"
click at [383, 265] on div "Україна" at bounding box center [680, 268] width 639 height 11
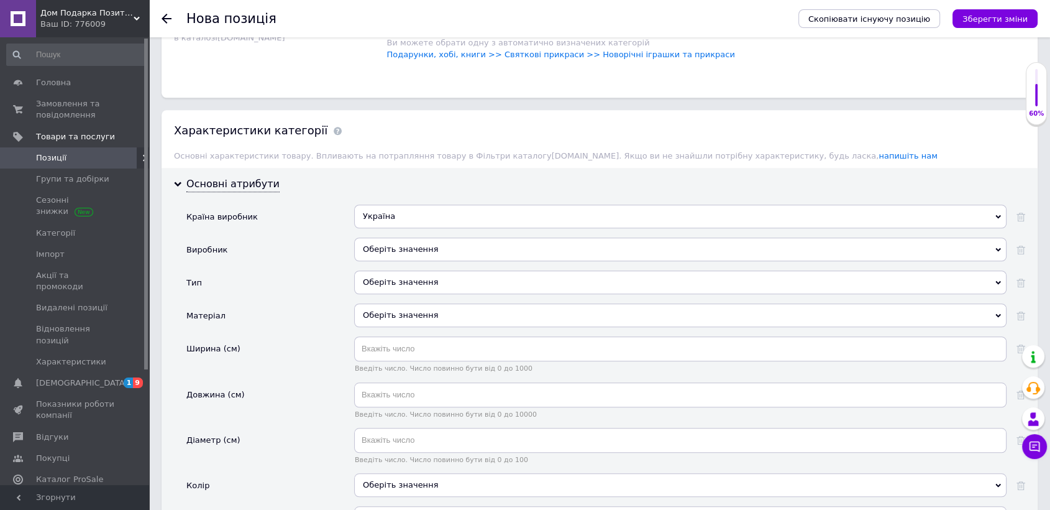
click at [396, 287] on div "Оберіть значення" at bounding box center [680, 282] width 653 height 24
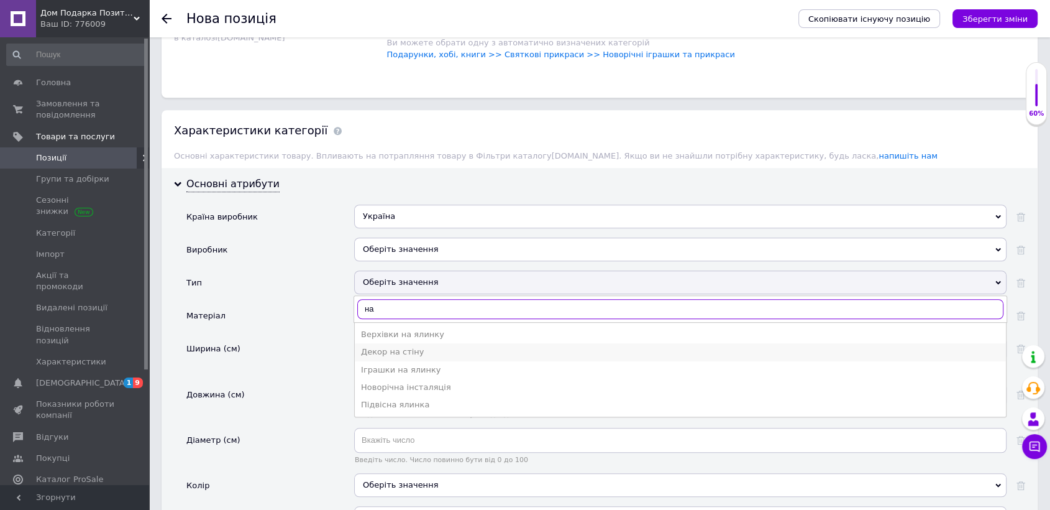
type input "н"
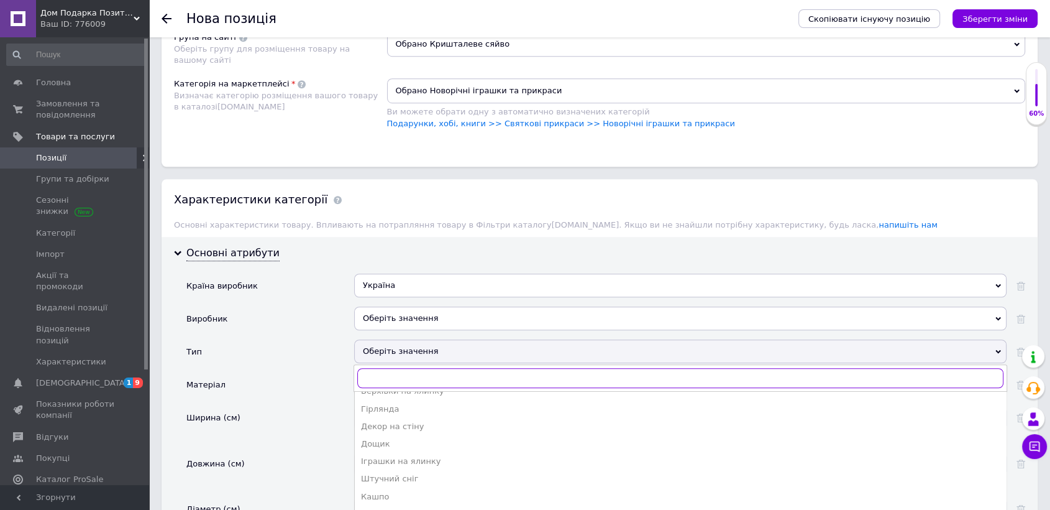
scroll to position [0, 0]
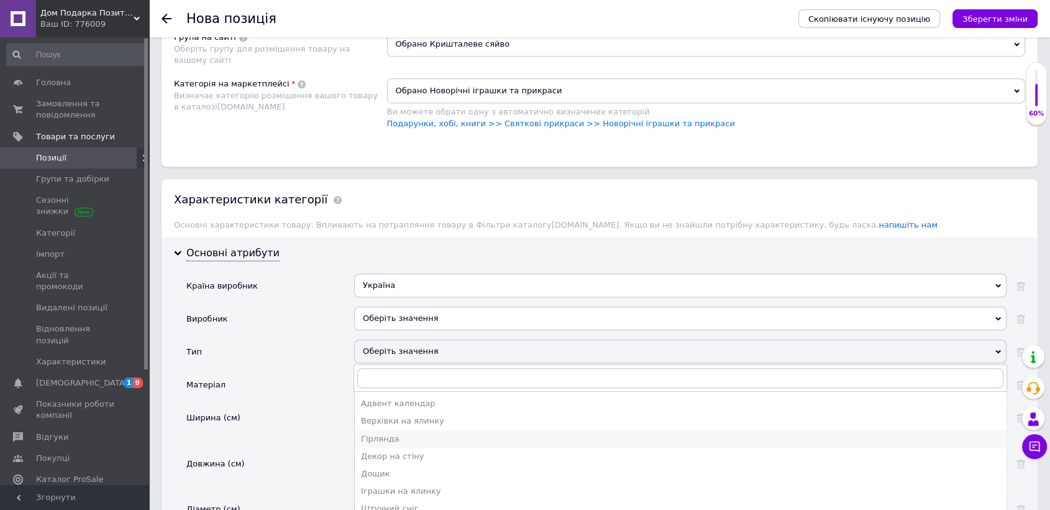
click at [390, 433] on div "Гірлянда" at bounding box center [680, 438] width 639 height 11
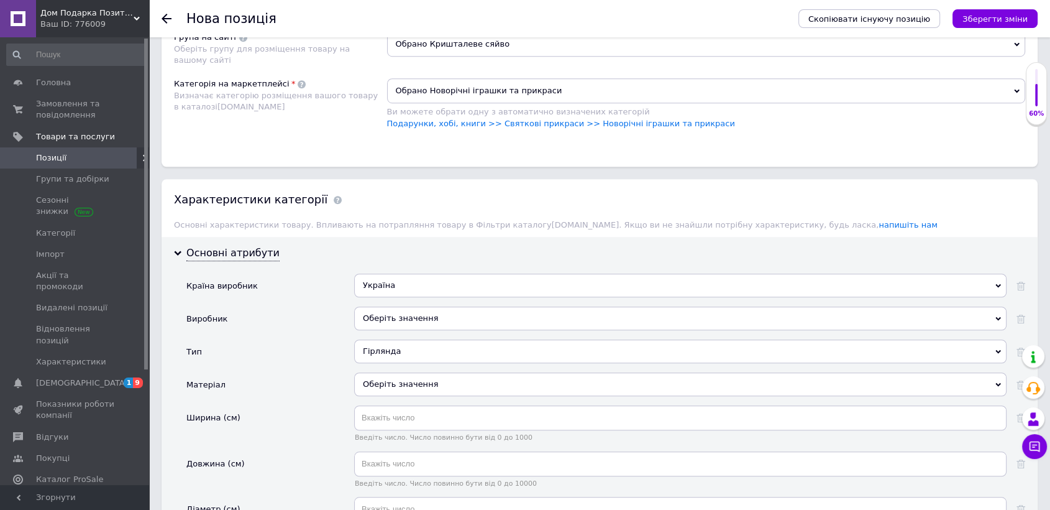
click at [400, 351] on div "Гірлянда" at bounding box center [680, 351] width 653 height 24
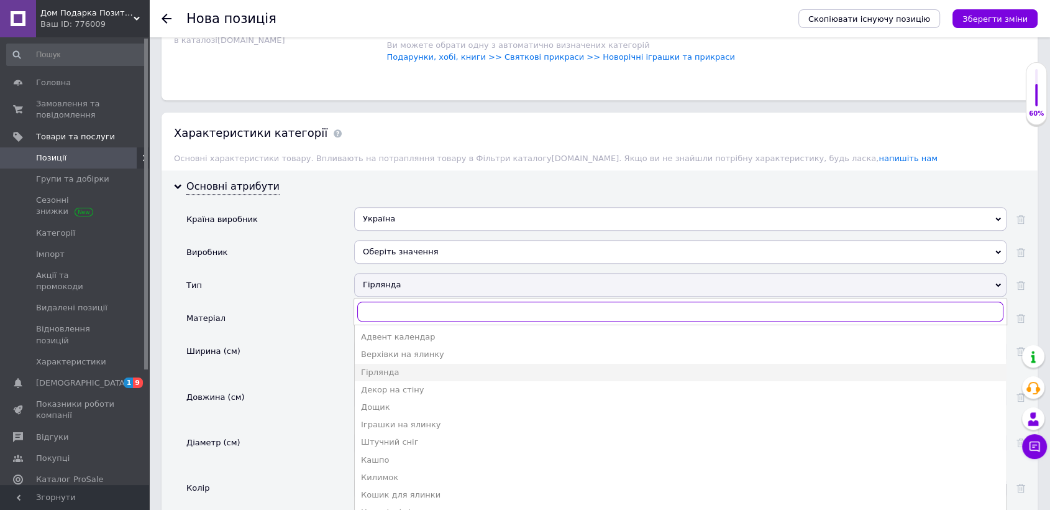
scroll to position [966, 0]
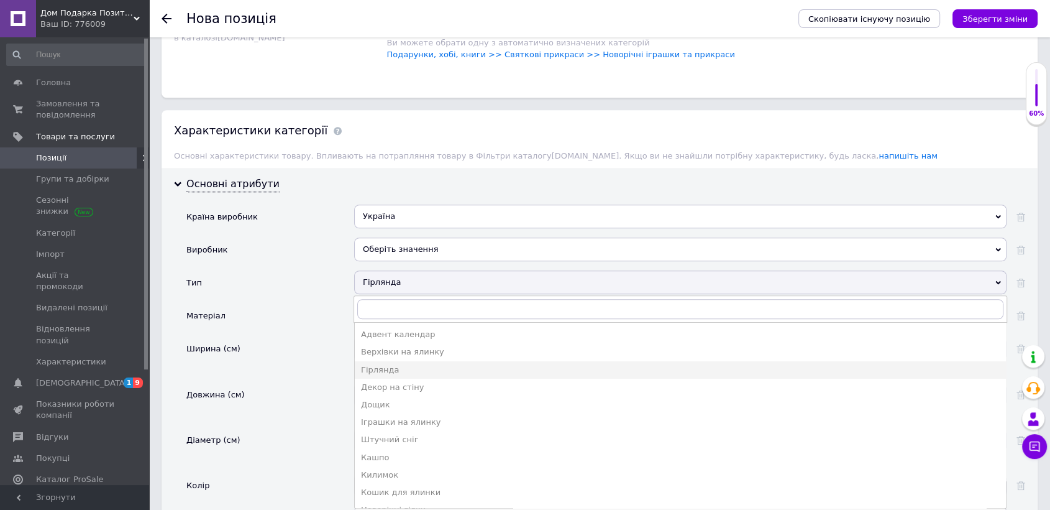
click at [333, 336] on div "Ширина (см)" at bounding box center [270, 358] width 168 height 45
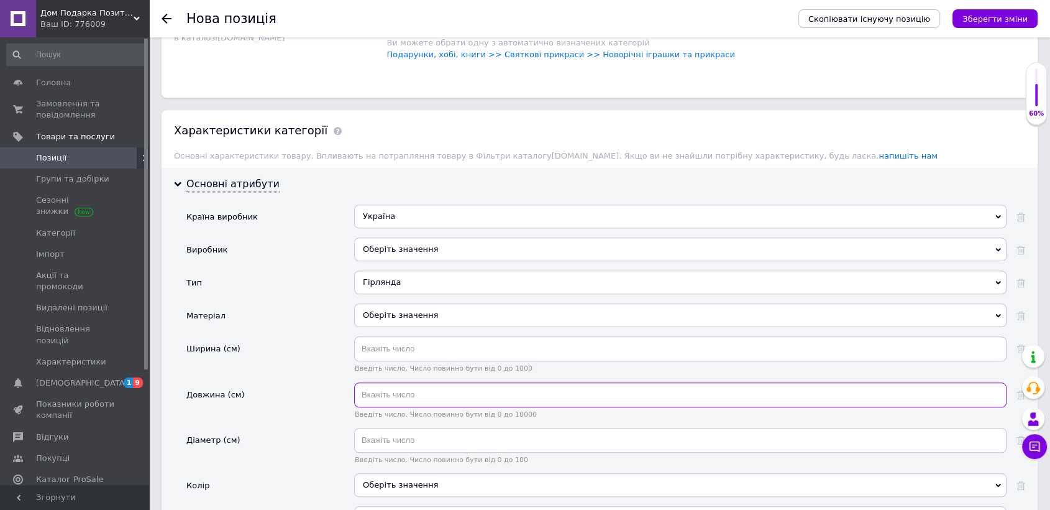
click at [393, 391] on input "text" at bounding box center [680, 394] width 653 height 25
type input "1500"
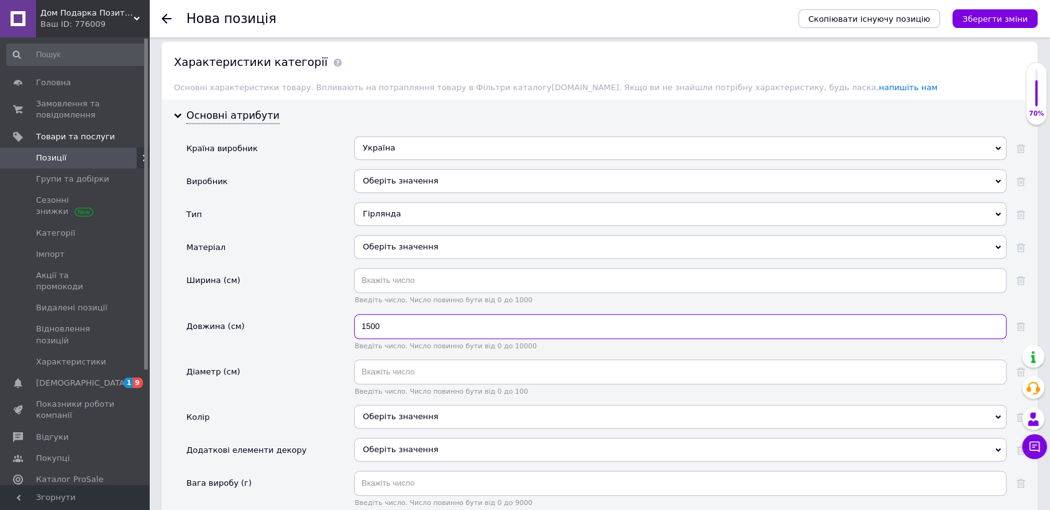
scroll to position [1104, 0]
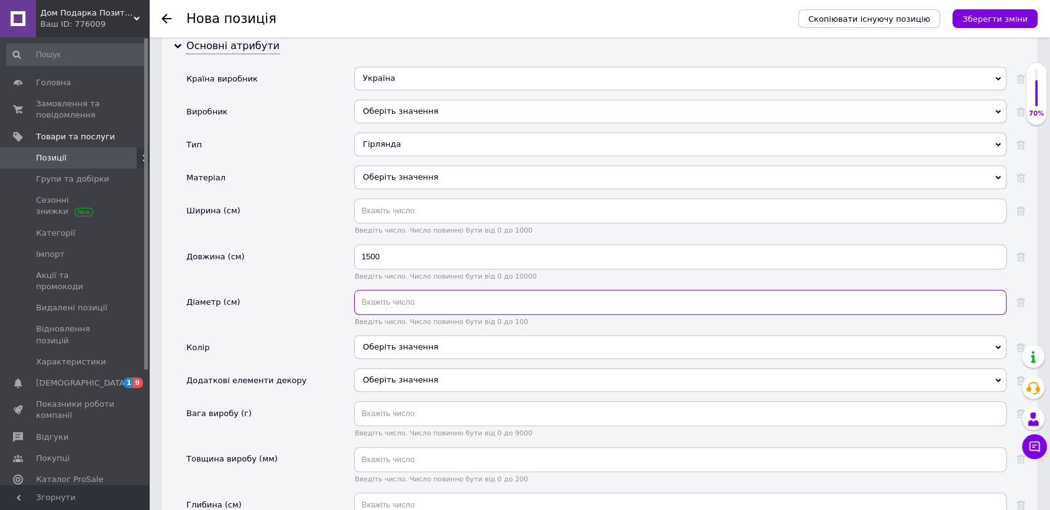
click at [397, 297] on input "text" at bounding box center [680, 302] width 653 height 25
click at [382, 335] on div "Оберіть значення" at bounding box center [680, 347] width 653 height 24
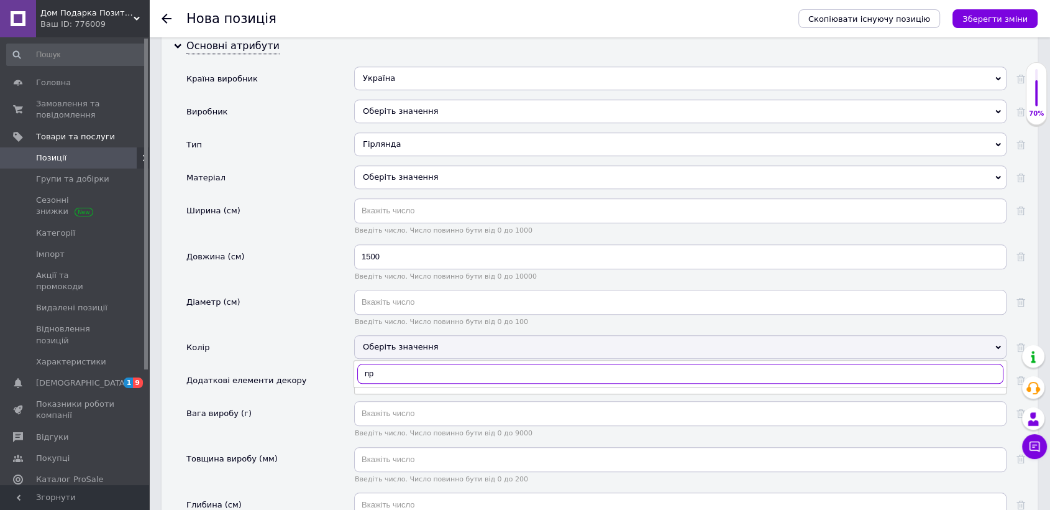
type input "п"
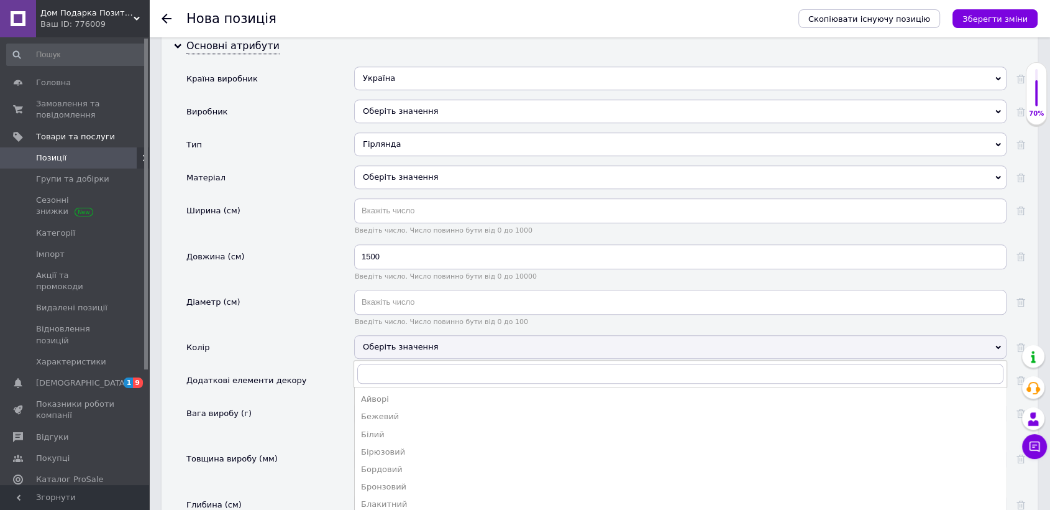
click at [321, 329] on div "Діаметр (см)" at bounding box center [270, 312] width 168 height 45
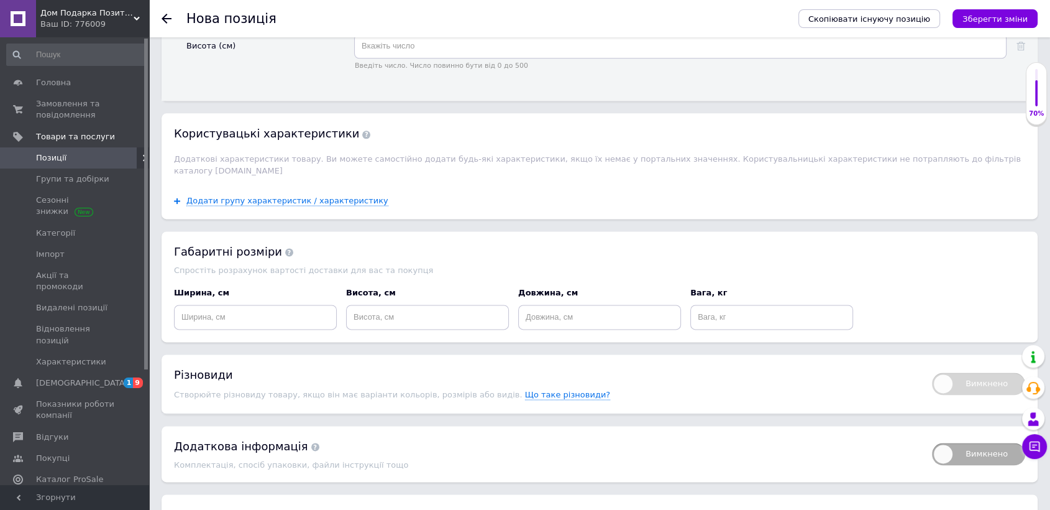
scroll to position [1739, 0]
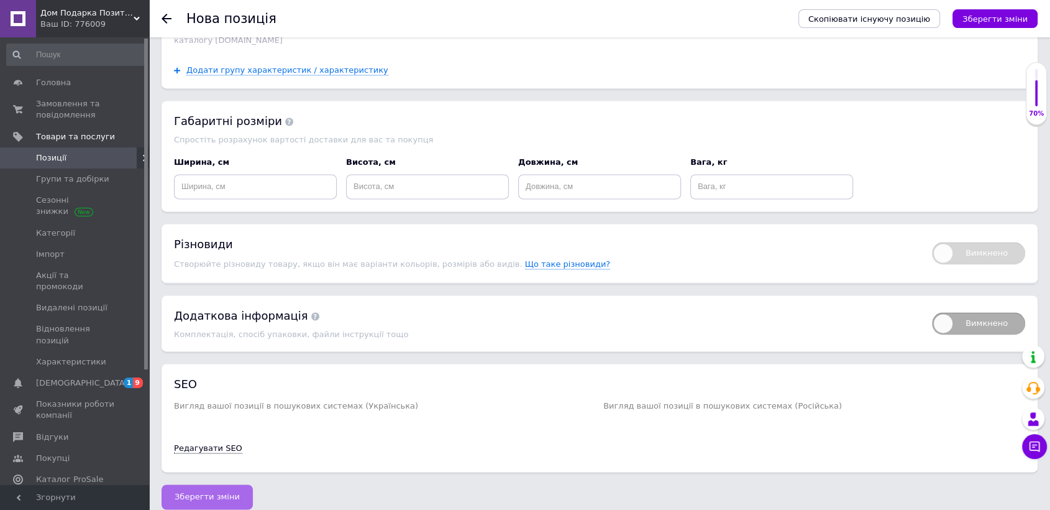
click at [209, 490] on button "Зберегти зміни" at bounding box center [207, 496] width 91 height 25
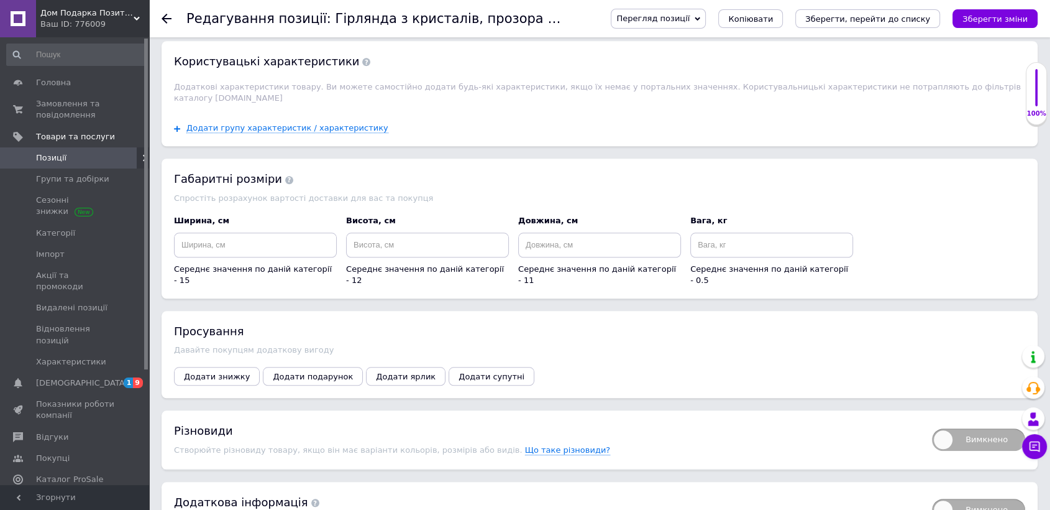
scroll to position [1243, 0]
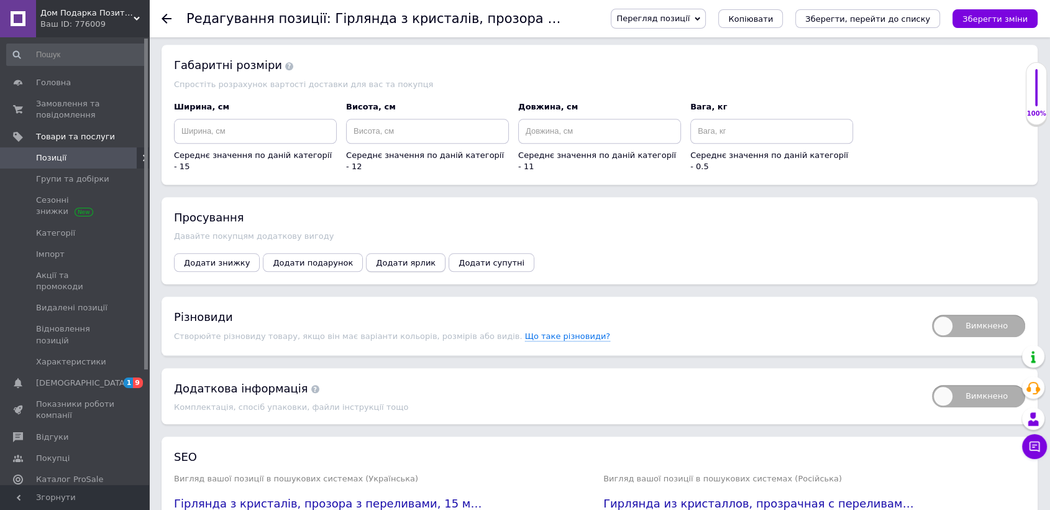
click at [388, 258] on span "Додати ярлик" at bounding box center [406, 262] width 60 height 9
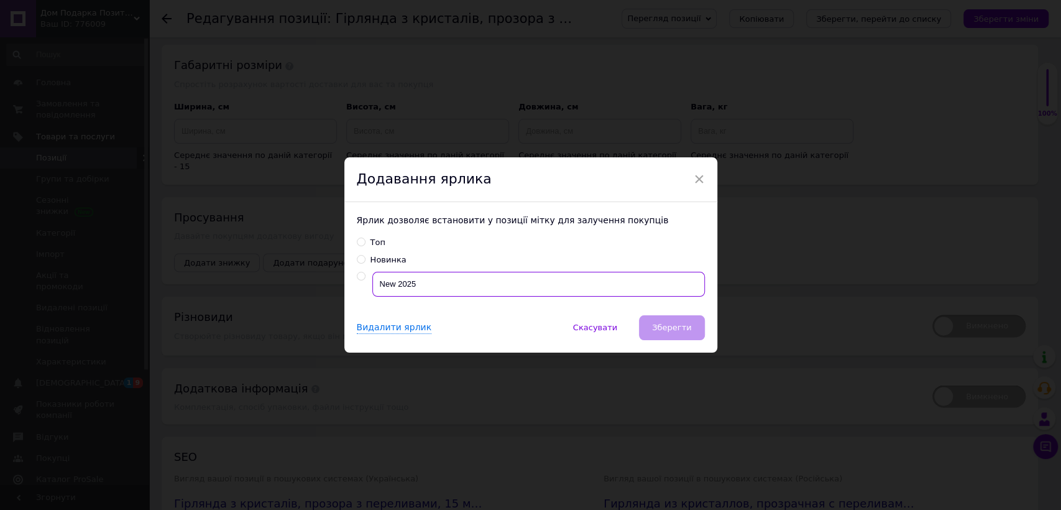
click at [420, 275] on input "New 2025" at bounding box center [538, 284] width 333 height 25
radio input "true"
click at [666, 329] on span "Зберегти" at bounding box center [671, 327] width 39 height 9
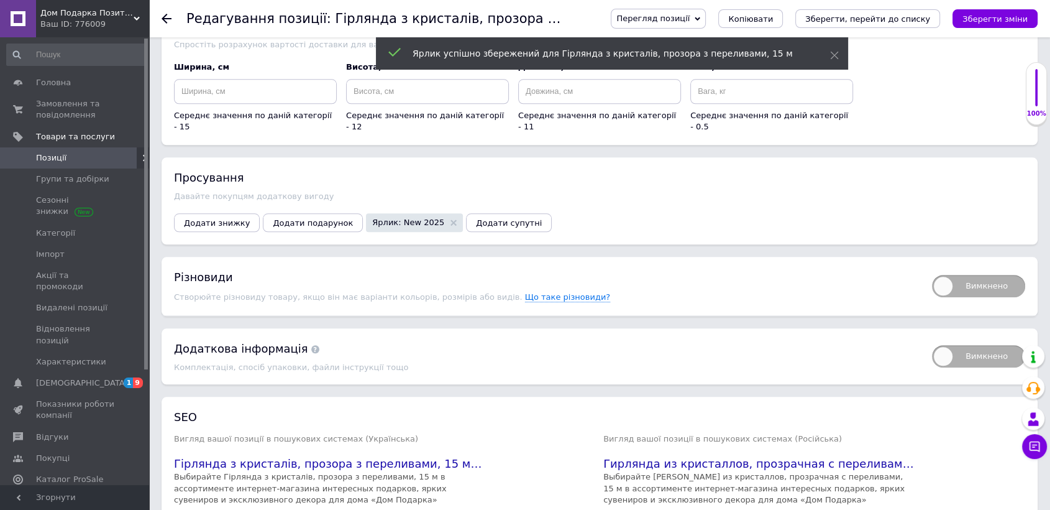
scroll to position [1357, 0]
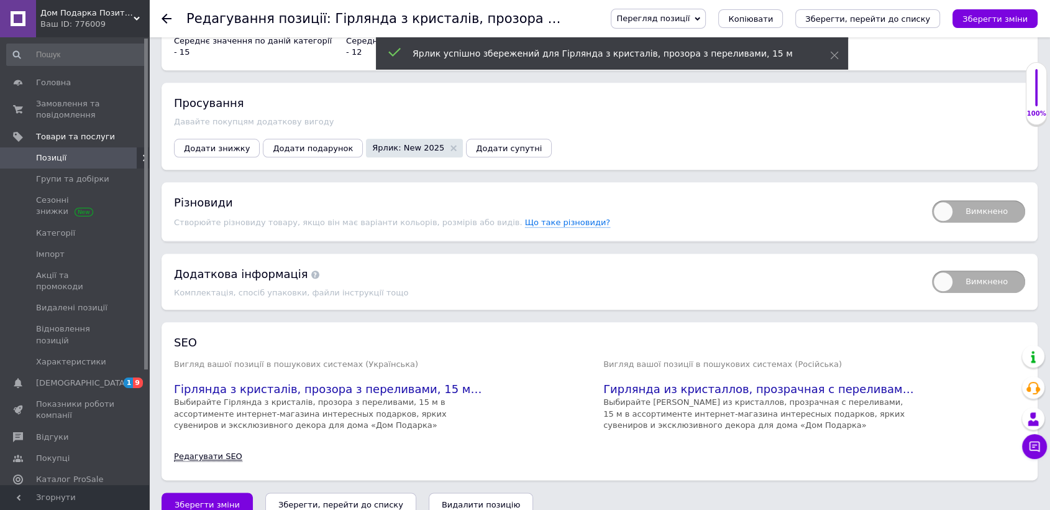
click at [213, 451] on link "Редагувати SEO" at bounding box center [208, 456] width 68 height 10
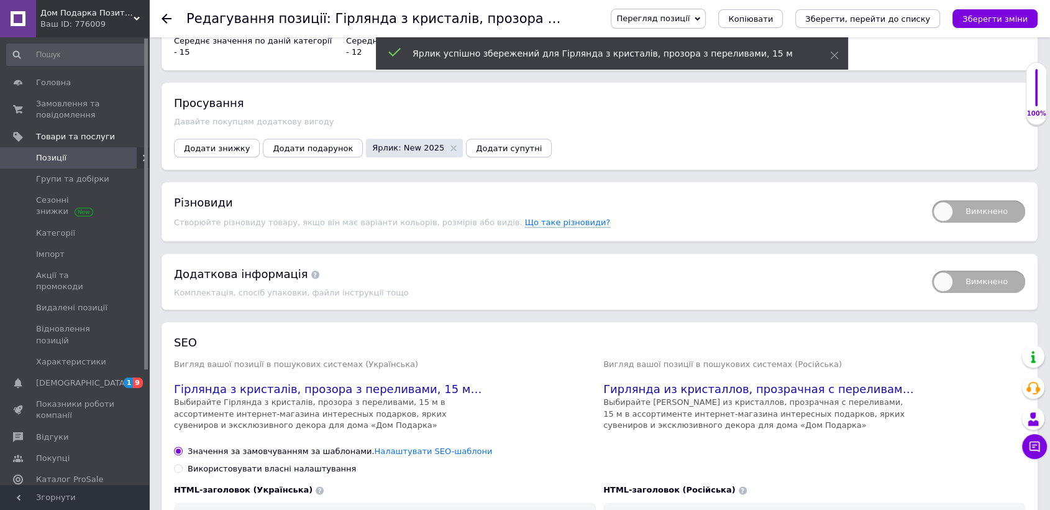
click at [175, 463] on label "Використовувати власні налаштування" at bounding box center [265, 468] width 182 height 11
click at [175, 464] on input "Використовувати власні налаштування" at bounding box center [178, 468] width 8 height 8
radio input "true"
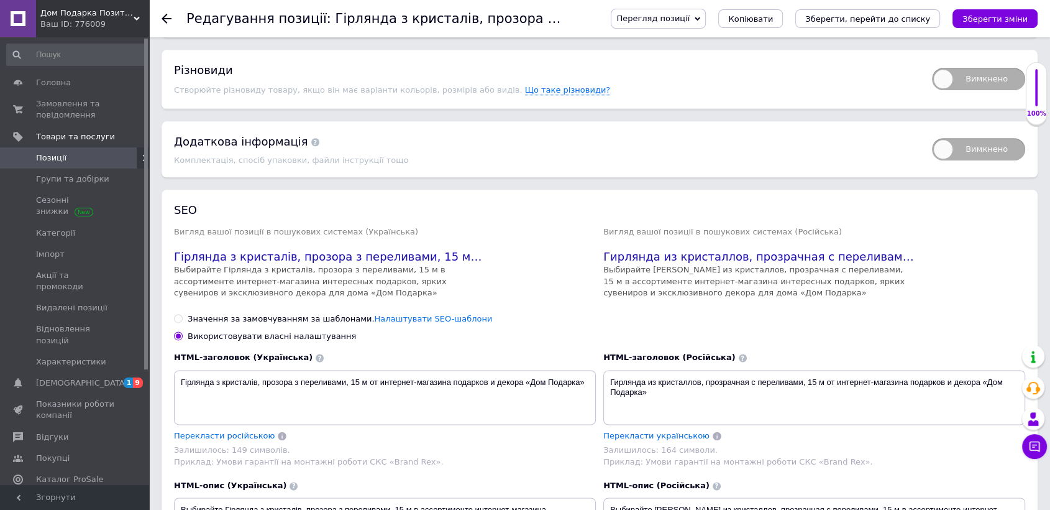
scroll to position [1628, 0]
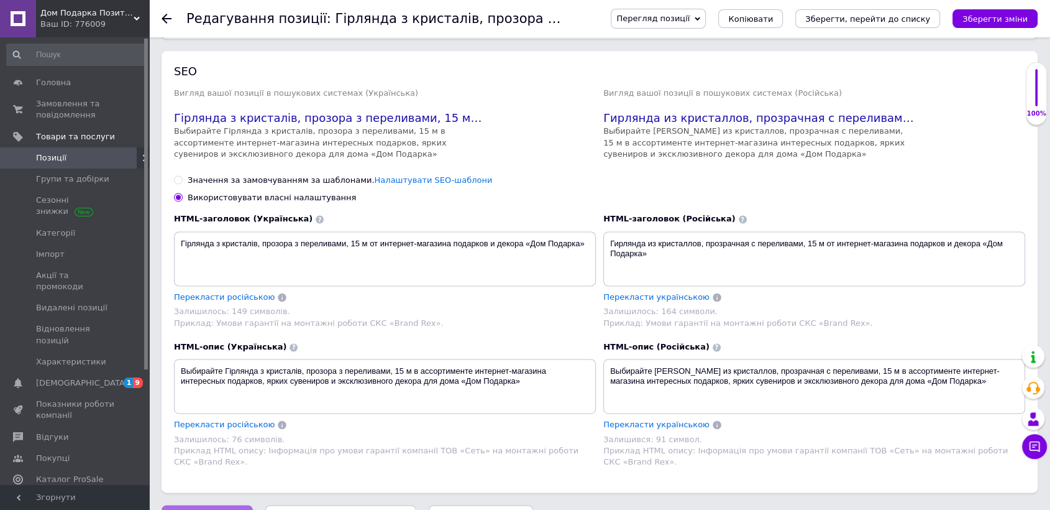
click at [182, 509] on span "Зберегти зміни" at bounding box center [207, 517] width 65 height 9
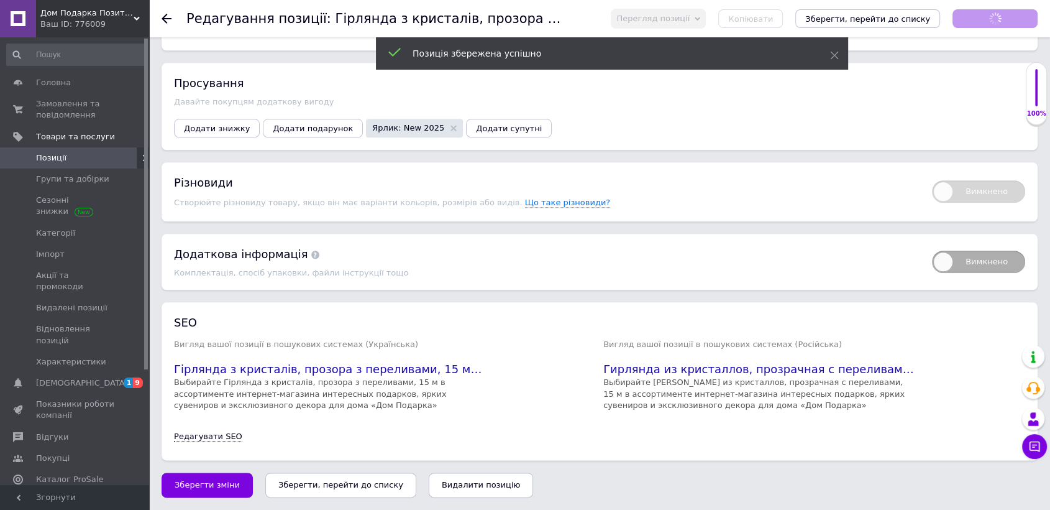
scroll to position [1357, 0]
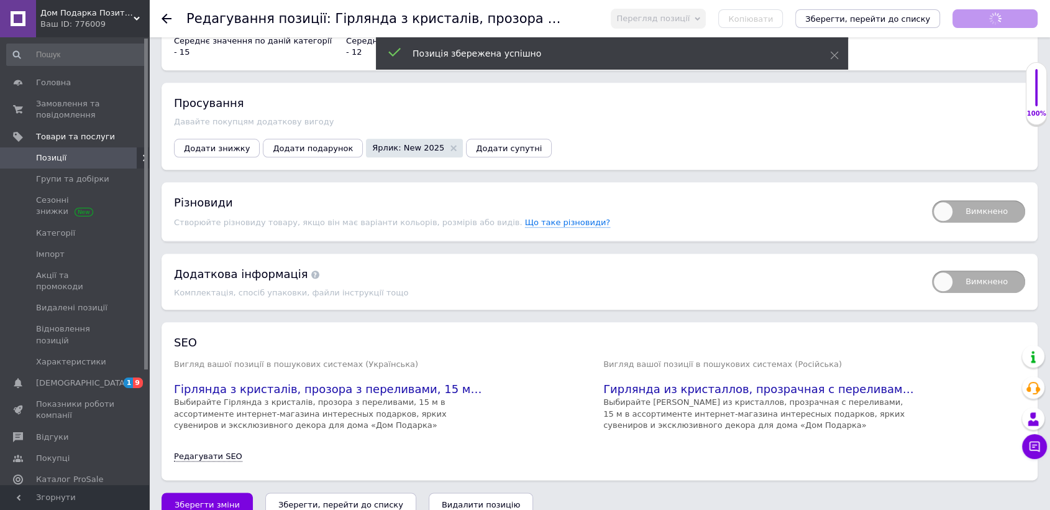
click at [289, 492] on button "Зберегти, перейти до списку" at bounding box center [340, 504] width 151 height 25
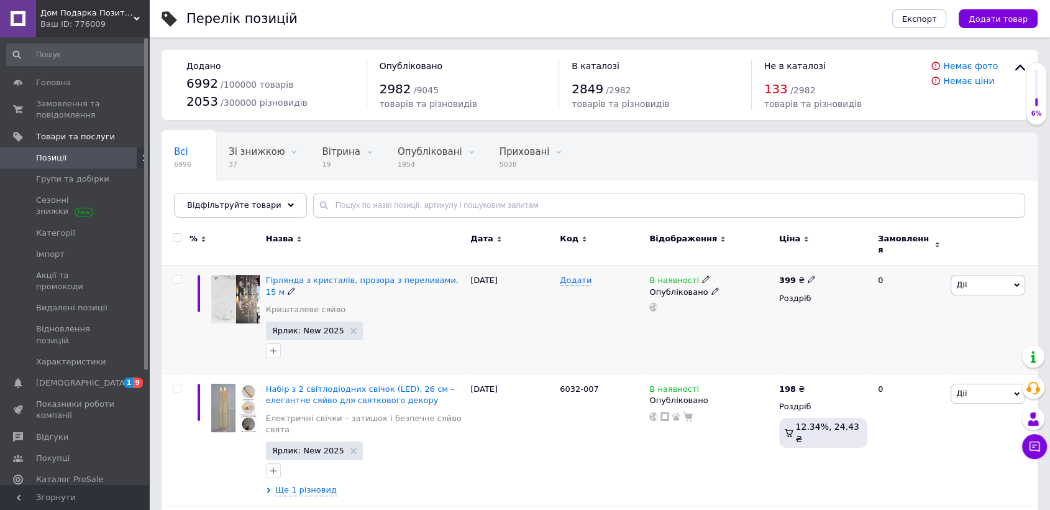
click at [960, 281] on span "Дії" at bounding box center [962, 284] width 11 height 9
click at [931, 459] on li "Додати в кампанію Каталог ProSale" at bounding box center [942, 465] width 165 height 17
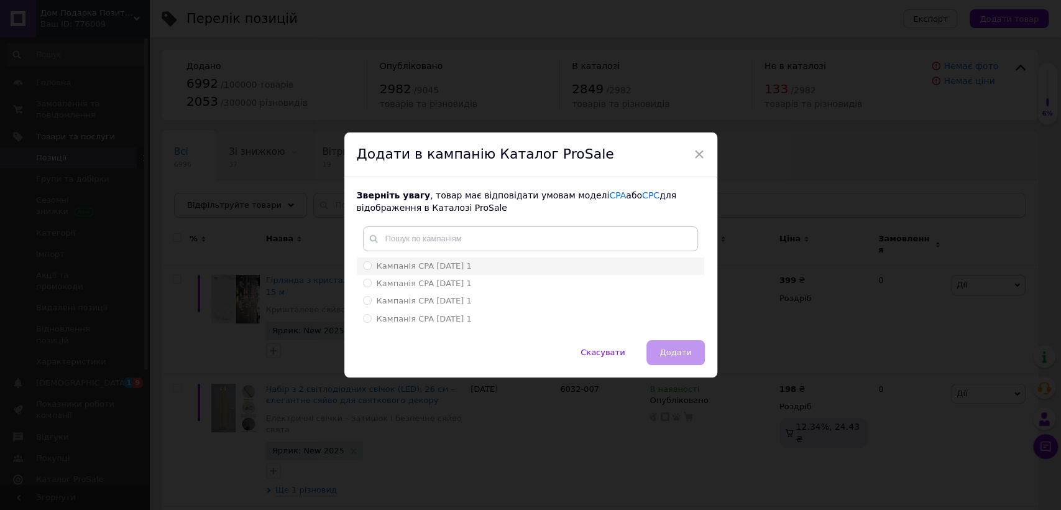
click at [463, 270] on span "Кампанія CPA 27.07.2023 1" at bounding box center [424, 265] width 95 height 9
click at [371, 269] on input "Кампанія CPA 27.07.2023 1" at bounding box center [367, 265] width 8 height 8
radio input "true"
click at [686, 355] on span "Додати" at bounding box center [675, 351] width 32 height 9
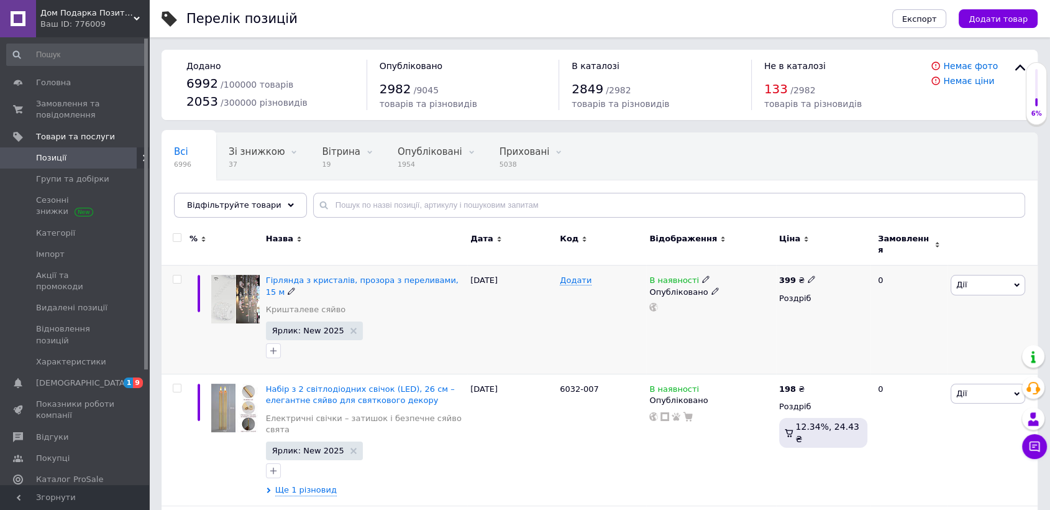
click at [981, 285] on span "Дії" at bounding box center [988, 285] width 75 height 20
click at [930, 459] on li "Додати в кампанію Каталог ProSale" at bounding box center [942, 465] width 165 height 17
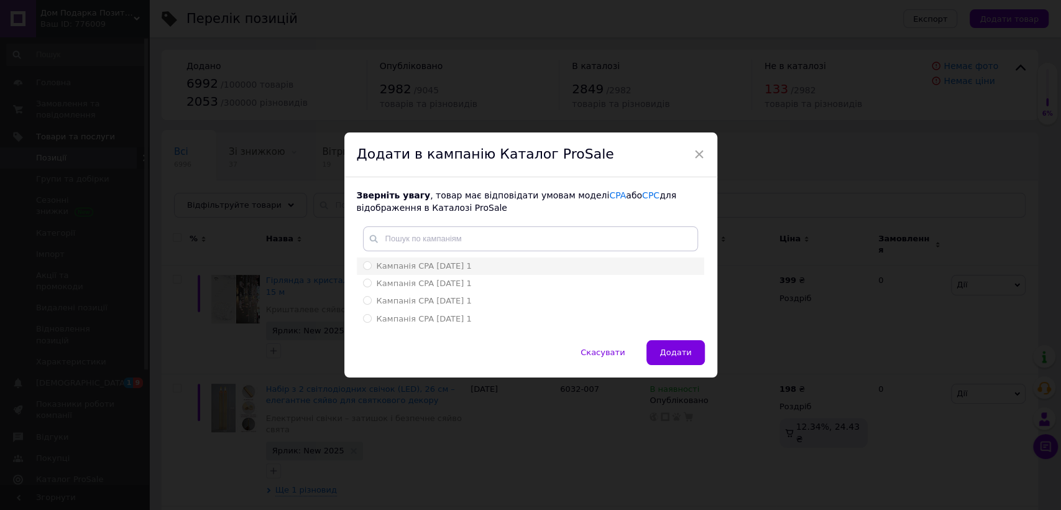
click at [454, 261] on span "Кампанія CPA 27.07.2023 1" at bounding box center [424, 265] width 95 height 9
click at [371, 261] on input "Кампанія CPA 27.07.2023 1" at bounding box center [367, 265] width 8 height 8
radio input "true"
click at [686, 352] on span "Додати" at bounding box center [675, 351] width 32 height 9
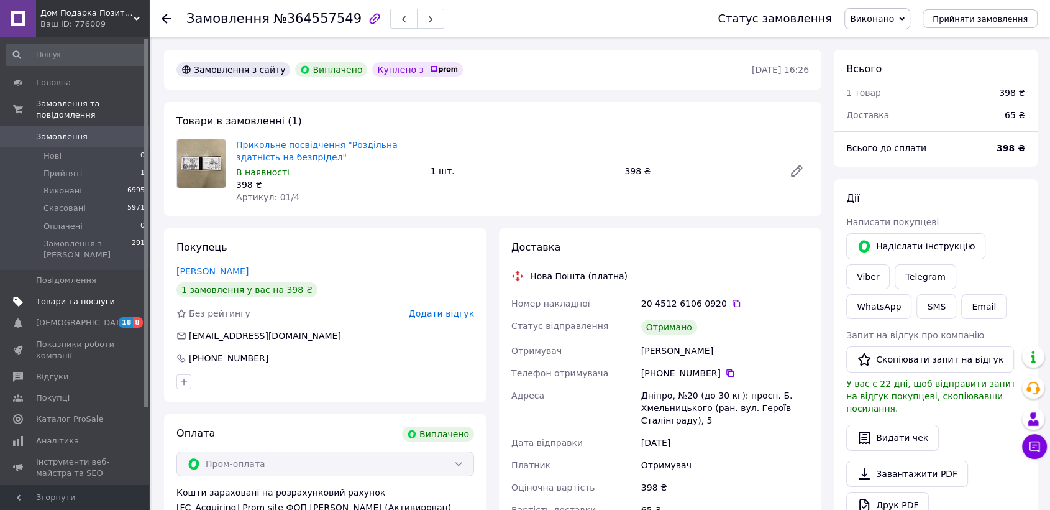
click at [62, 296] on span "Товари та послуги" at bounding box center [75, 301] width 79 height 11
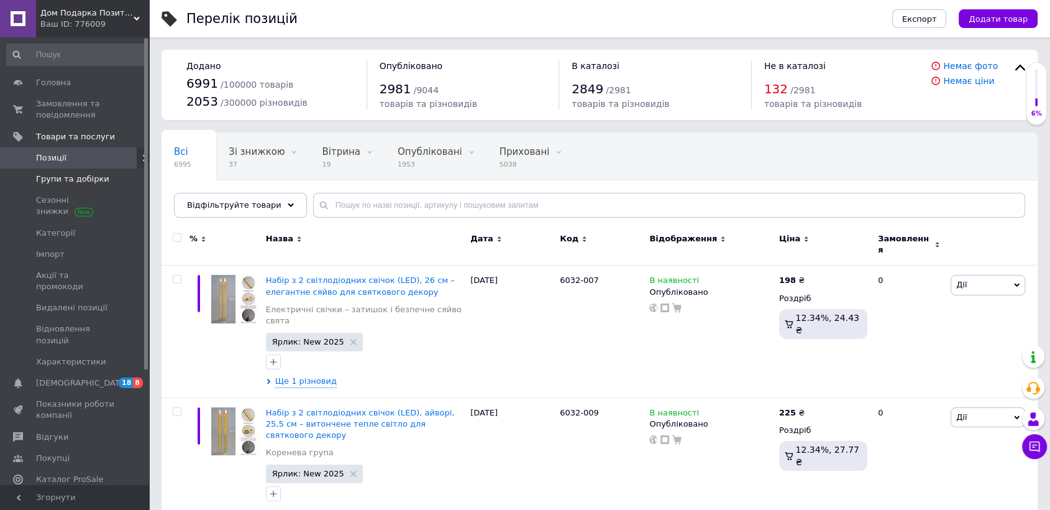
click at [63, 177] on span "Групи та добірки" at bounding box center [72, 178] width 73 height 11
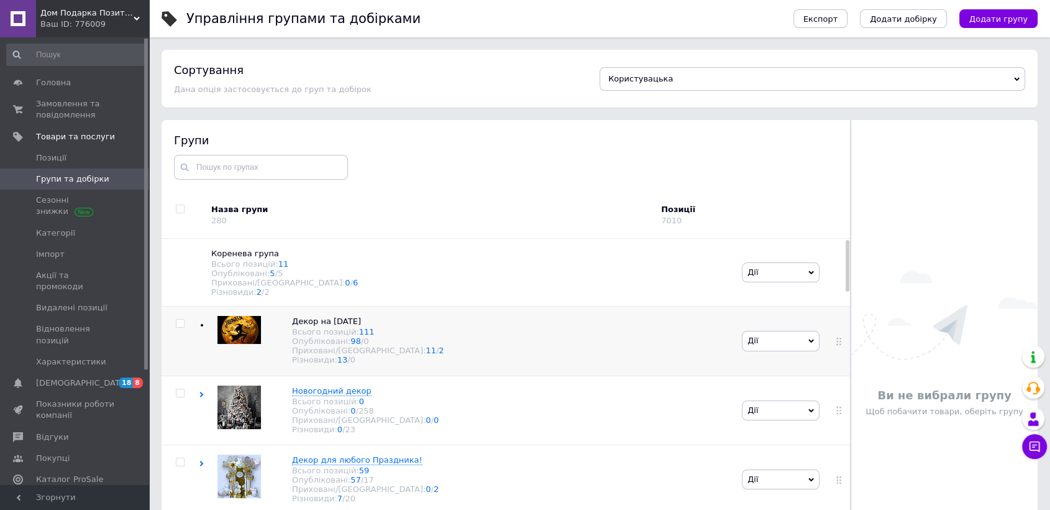
click at [765, 349] on span "Дії" at bounding box center [781, 341] width 78 height 20
click at [765, 388] on li "Редагувати групу" at bounding box center [781, 399] width 76 height 29
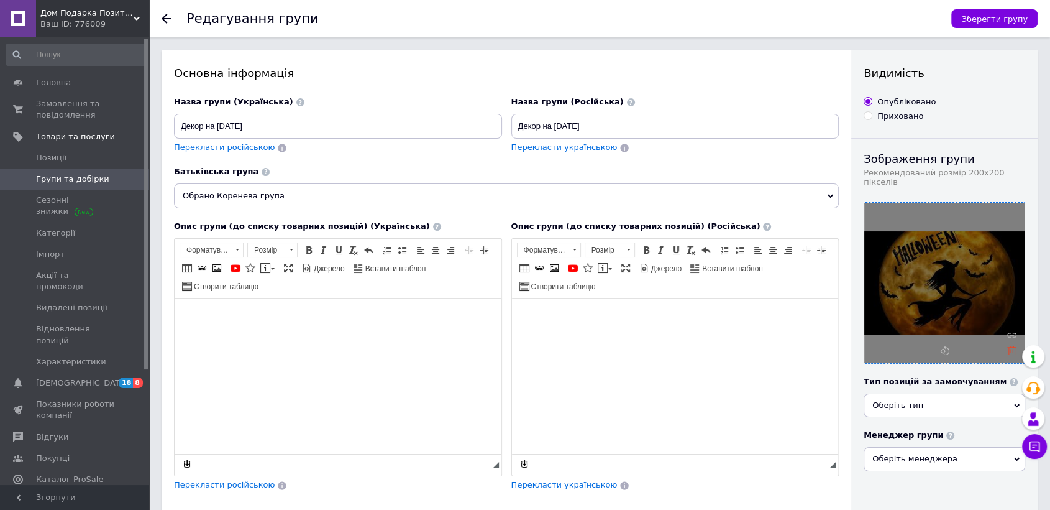
click at [1013, 346] on icon at bounding box center [1011, 350] width 9 height 9
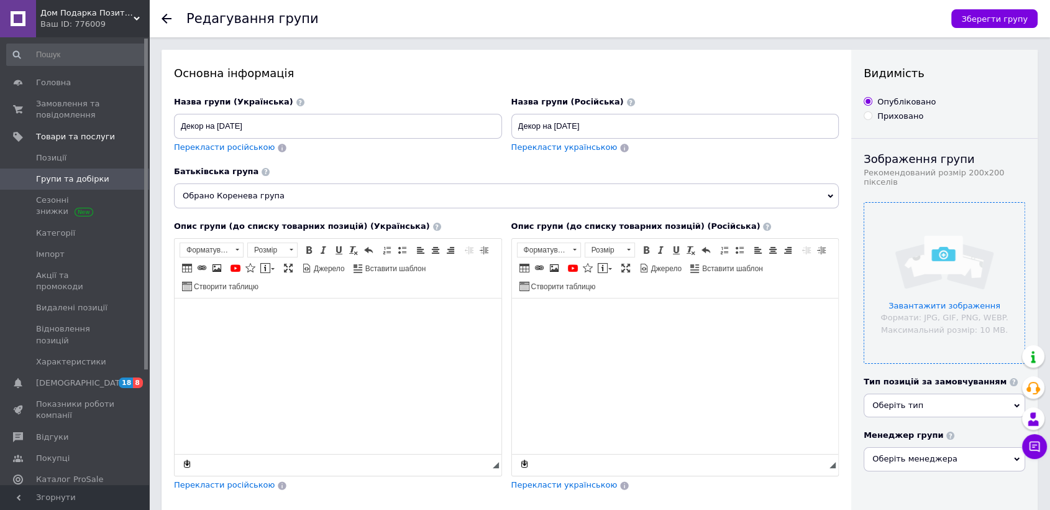
click at [937, 254] on input "file" at bounding box center [945, 283] width 160 height 160
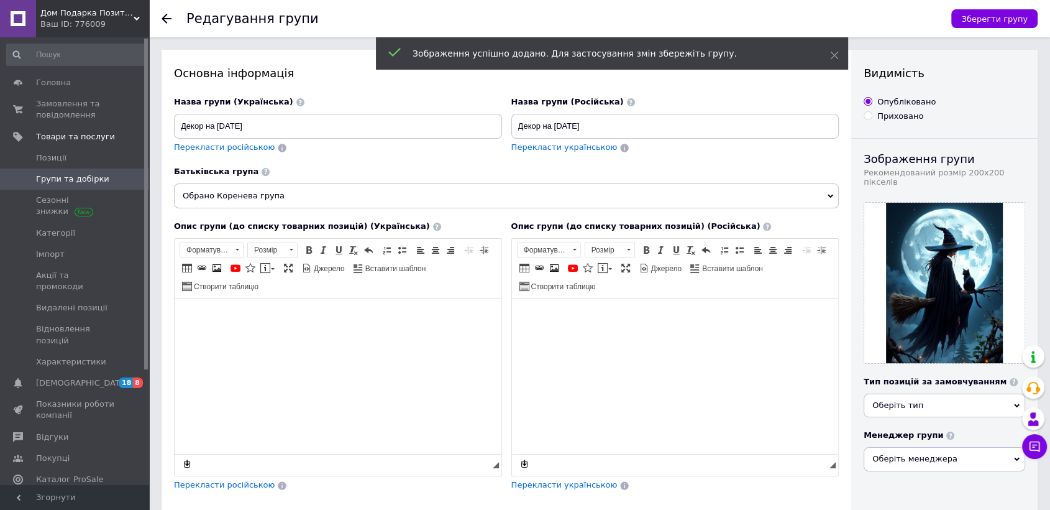
click at [909, 400] on span "Оберіть тип" at bounding box center [898, 404] width 51 height 9
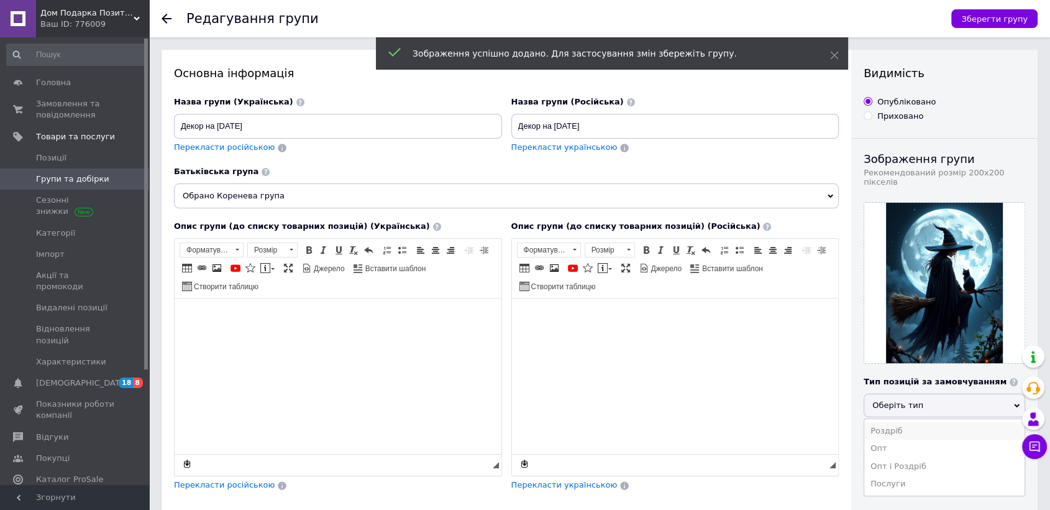
click at [893, 422] on li "Роздріб" at bounding box center [945, 430] width 160 height 17
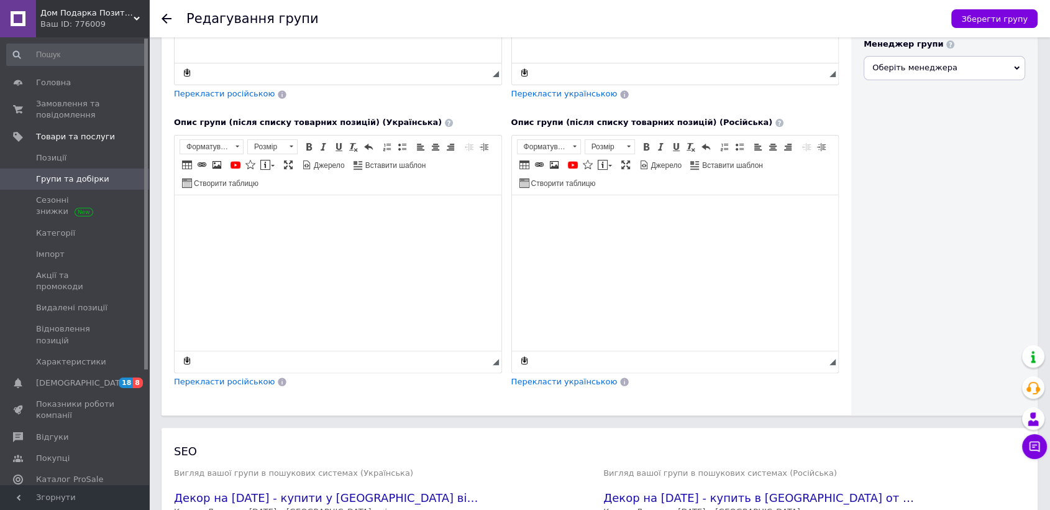
scroll to position [512, 0]
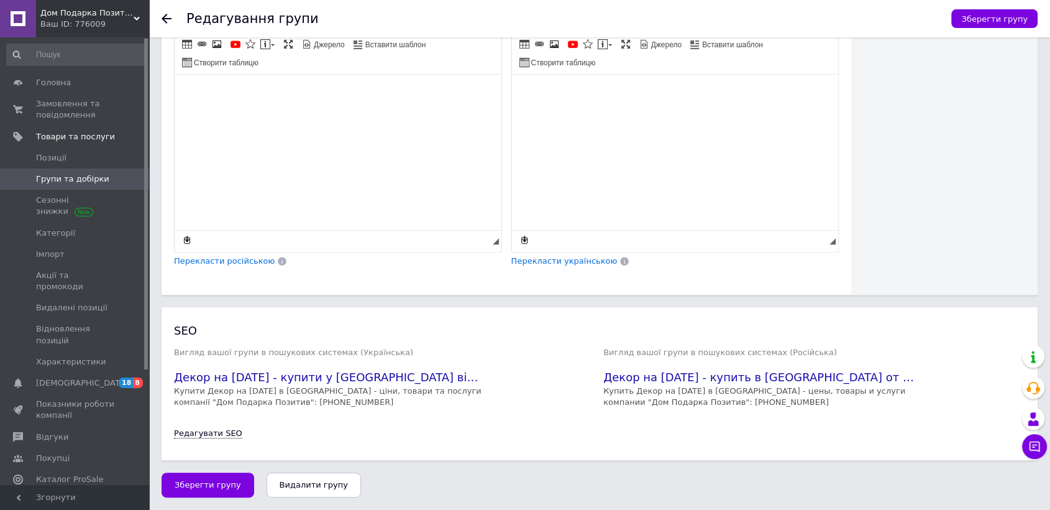
click at [186, 426] on div "SEO Вигляд вашої групи в пошукових системах (Українська) Декор на [DATE] - купи…" at bounding box center [599, 383] width 851 height 121
click at [181, 438] on link "Редагувати SEO" at bounding box center [208, 433] width 68 height 10
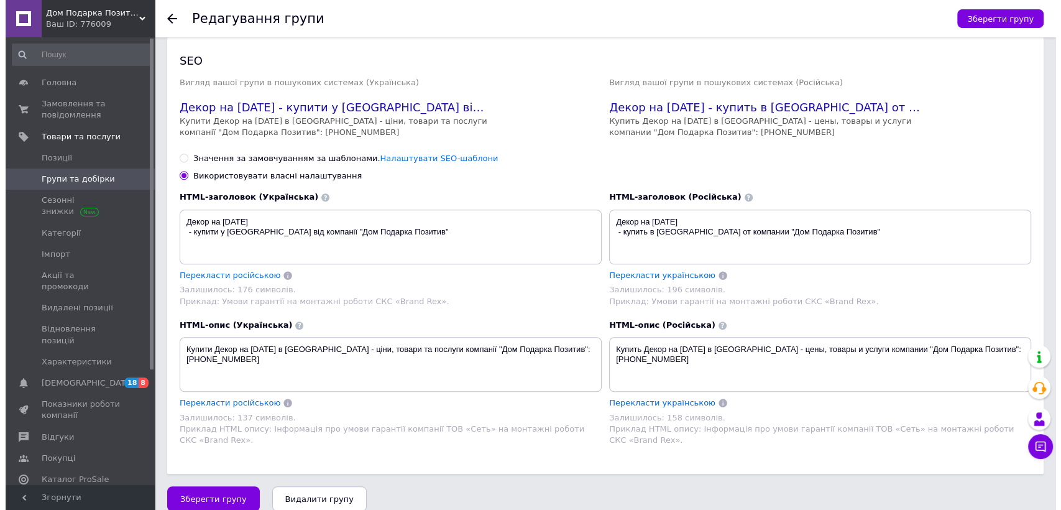
scroll to position [782, 0]
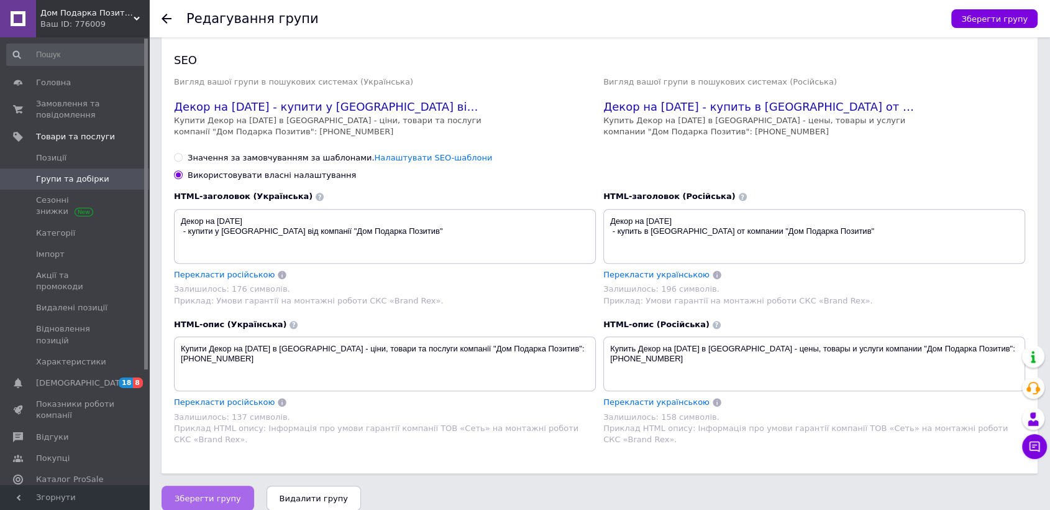
click at [224, 493] on span "Зберегти групу" at bounding box center [208, 497] width 67 height 9
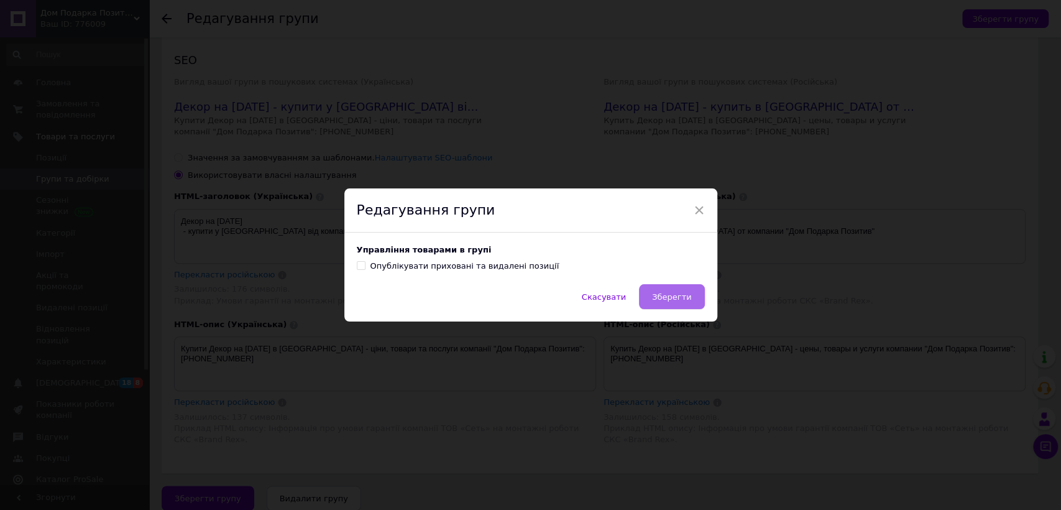
click at [664, 295] on span "Зберегти" at bounding box center [671, 296] width 39 height 9
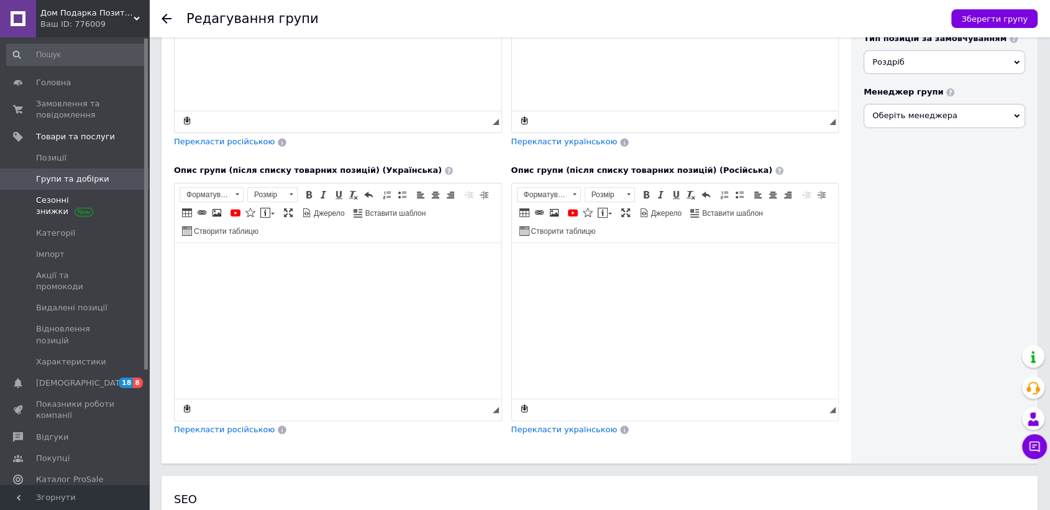
scroll to position [235, 0]
